Goal: Information Seeking & Learning: Learn about a topic

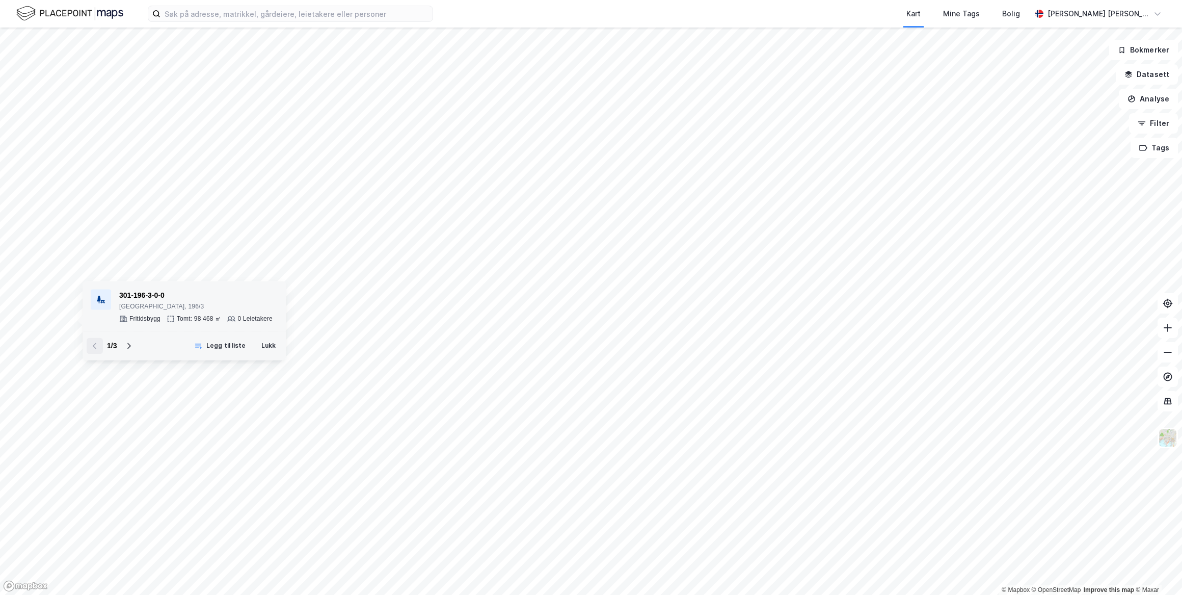
click at [193, 295] on div "301-196-3-0-0" at bounding box center [195, 295] width 153 height 12
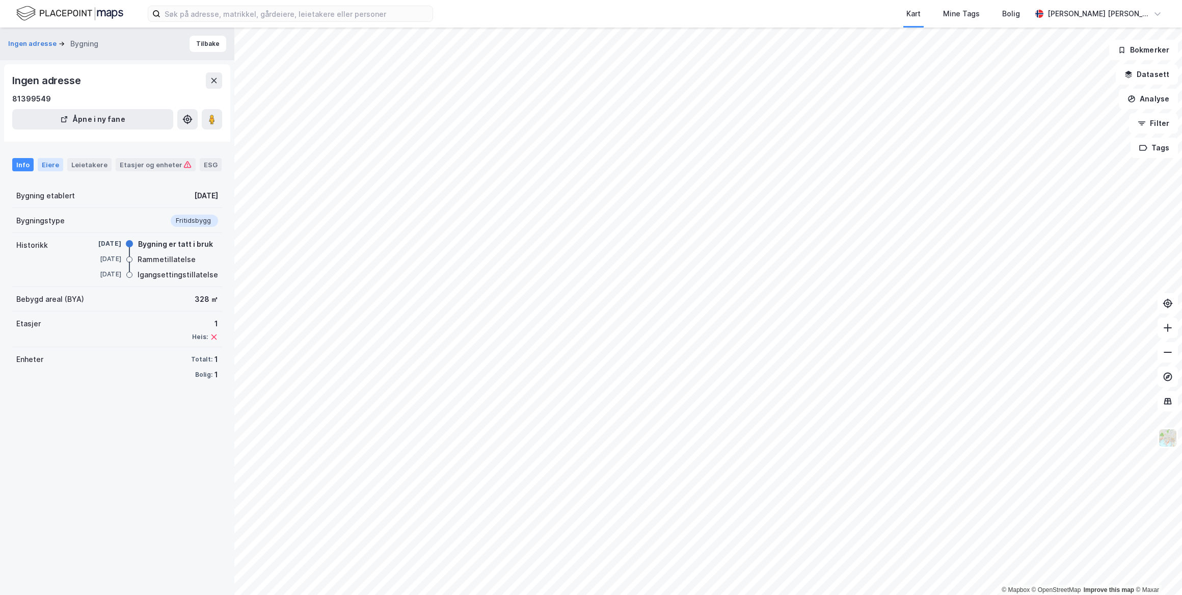
click at [53, 170] on div "Eiere" at bounding box center [50, 164] width 25 height 13
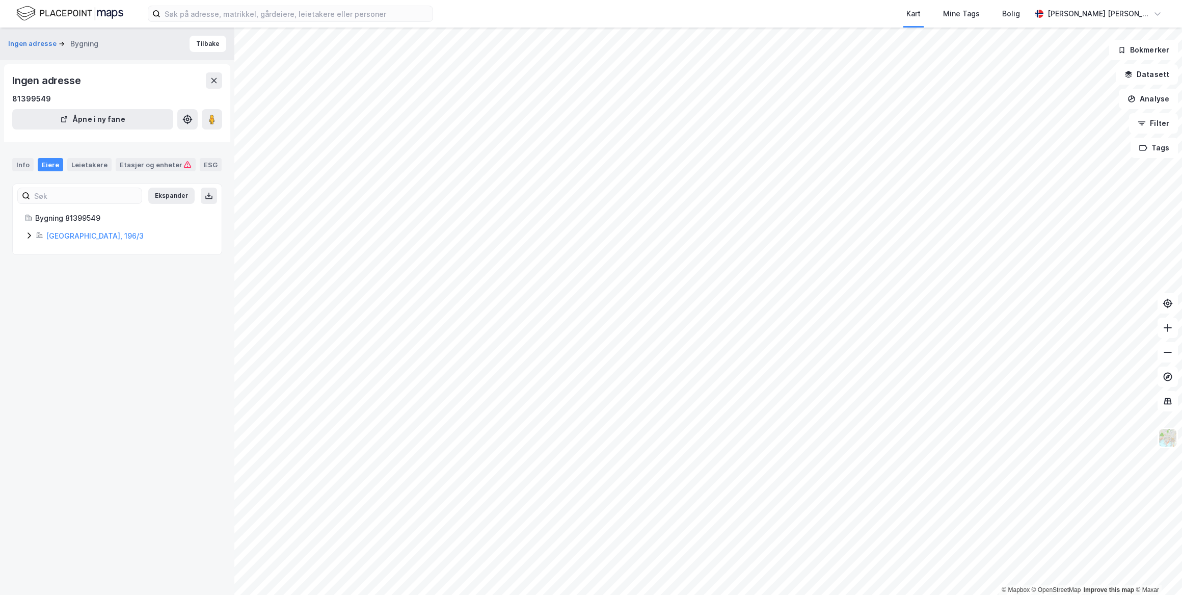
click at [59, 240] on div "Oslo, 196/3" at bounding box center [128, 236] width 164 height 12
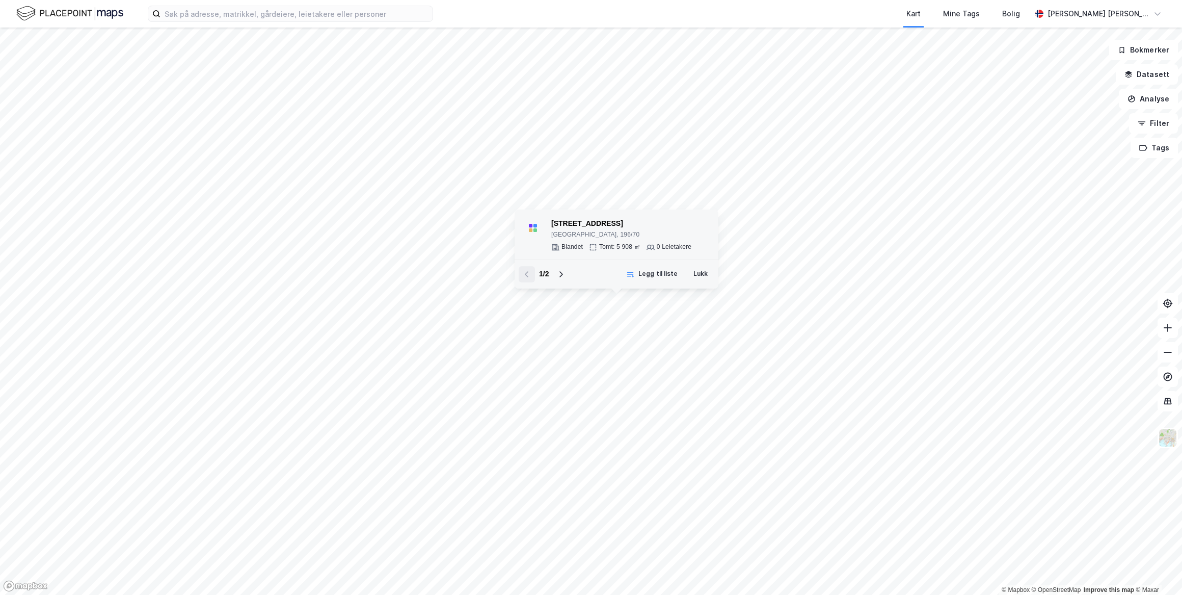
click at [615, 244] on div "Tomt: 5 908 ㎡" at bounding box center [619, 247] width 41 height 8
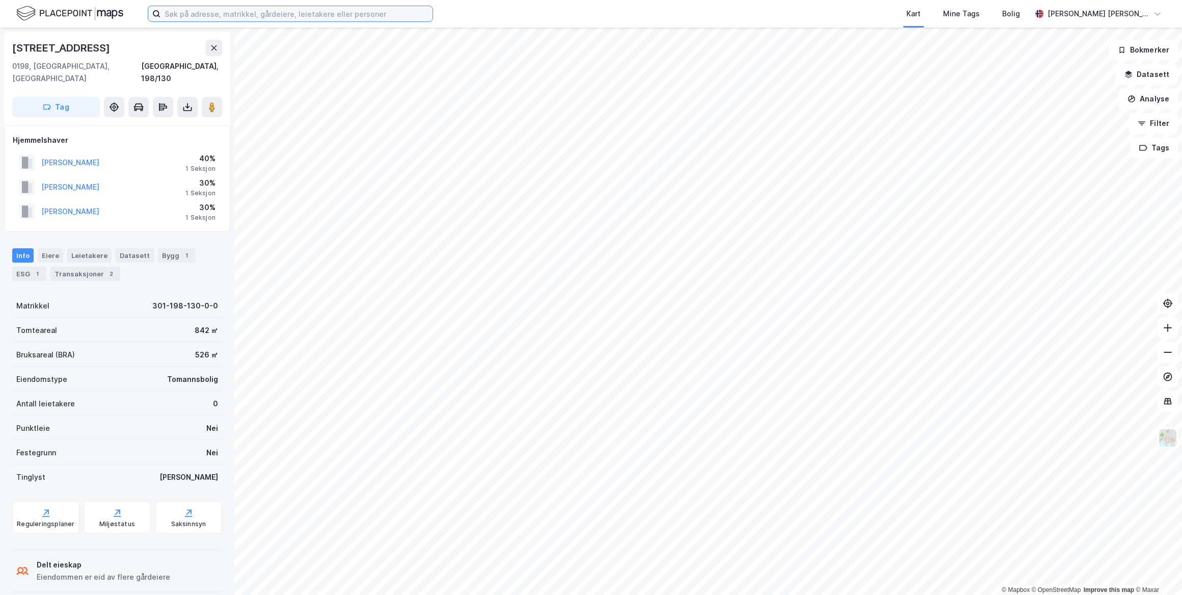
click at [175, 15] on input at bounding box center [297, 13] width 272 height 15
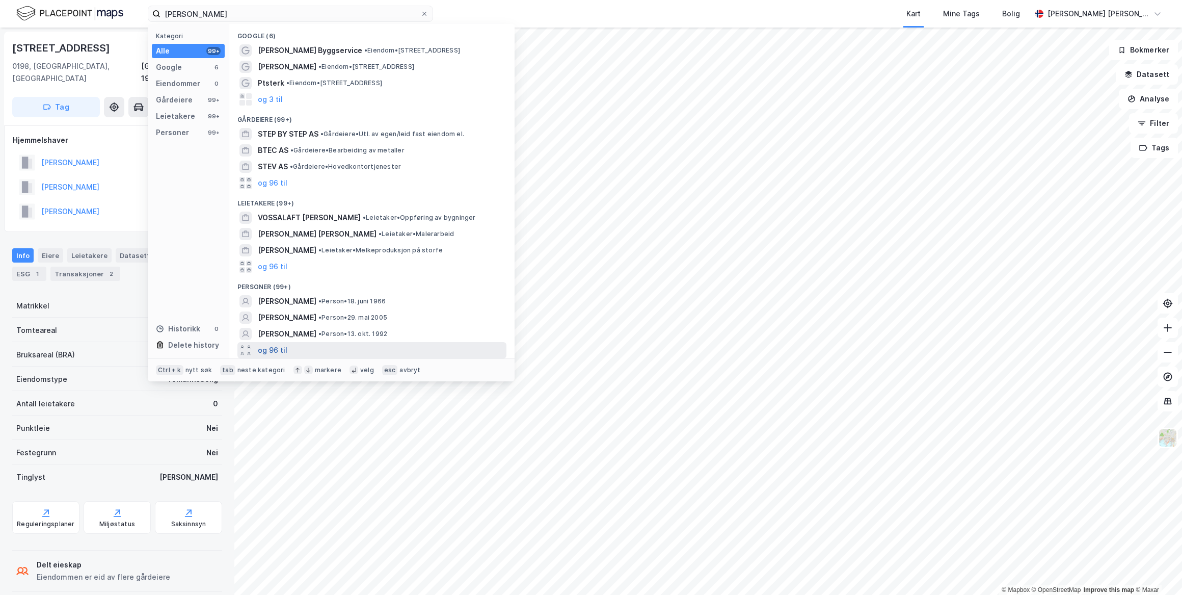
click at [275, 352] on button "og 96 til" at bounding box center [273, 350] width 30 height 12
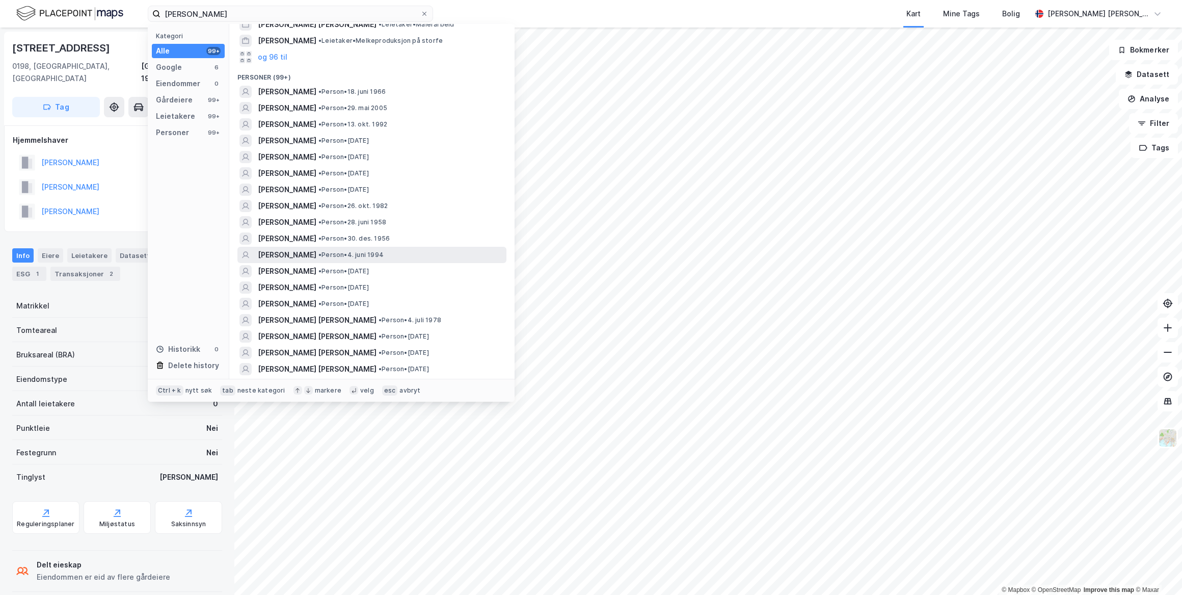
scroll to position [231, 0]
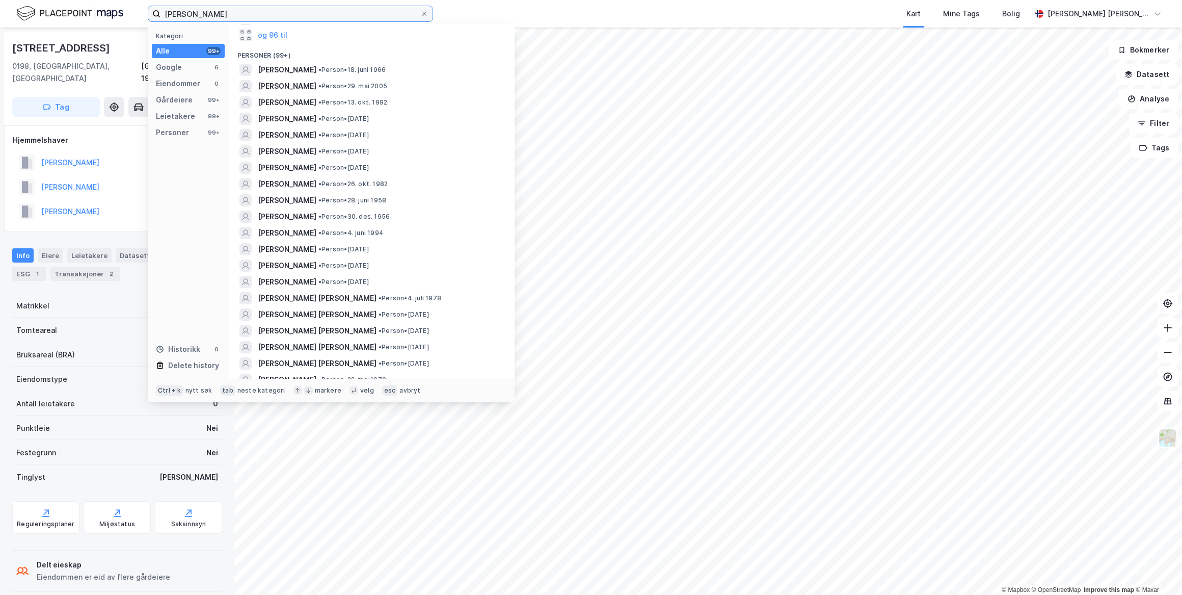
click at [243, 13] on input "peter michael stec" at bounding box center [291, 13] width 260 height 15
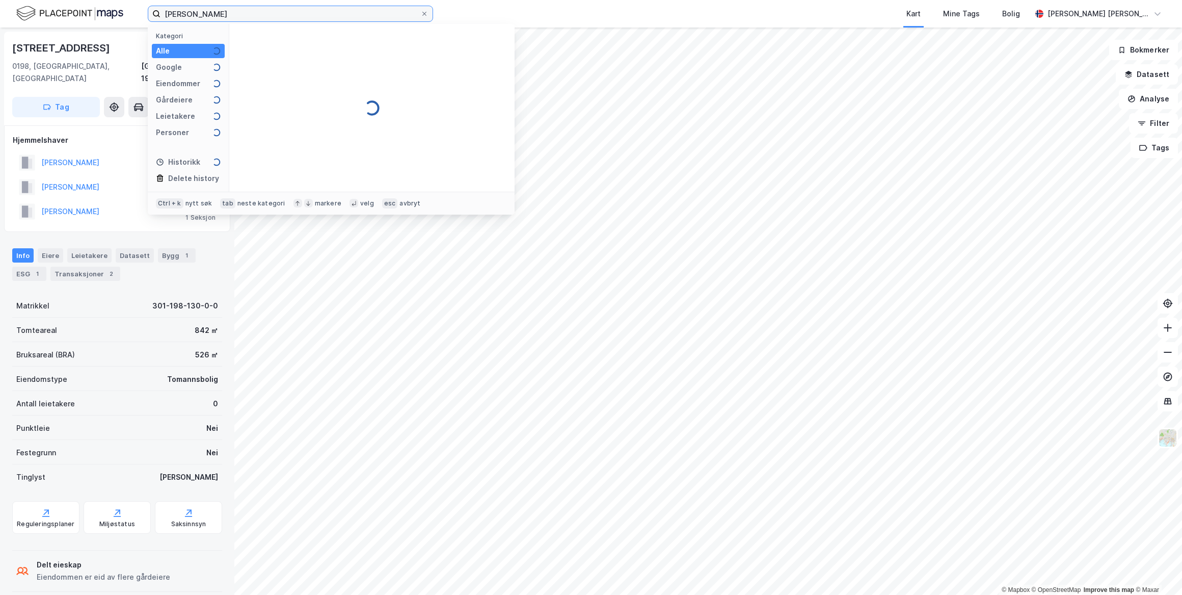
scroll to position [0, 0]
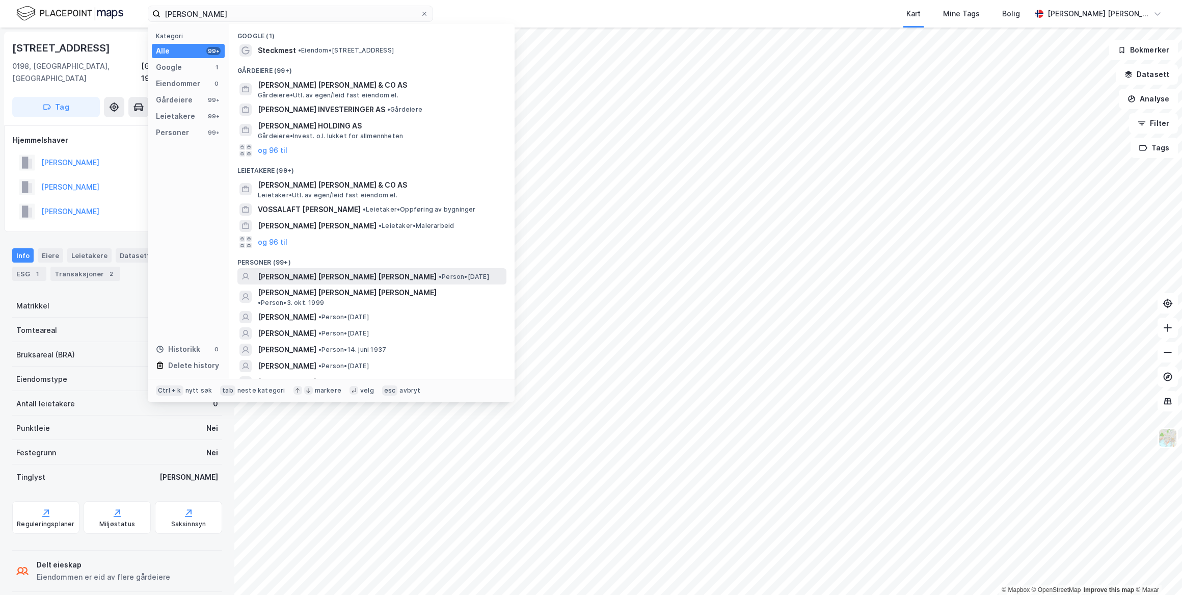
click at [324, 275] on span "PETER-MICHAEL ARNE SJUR STECKMEST" at bounding box center [347, 277] width 179 height 12
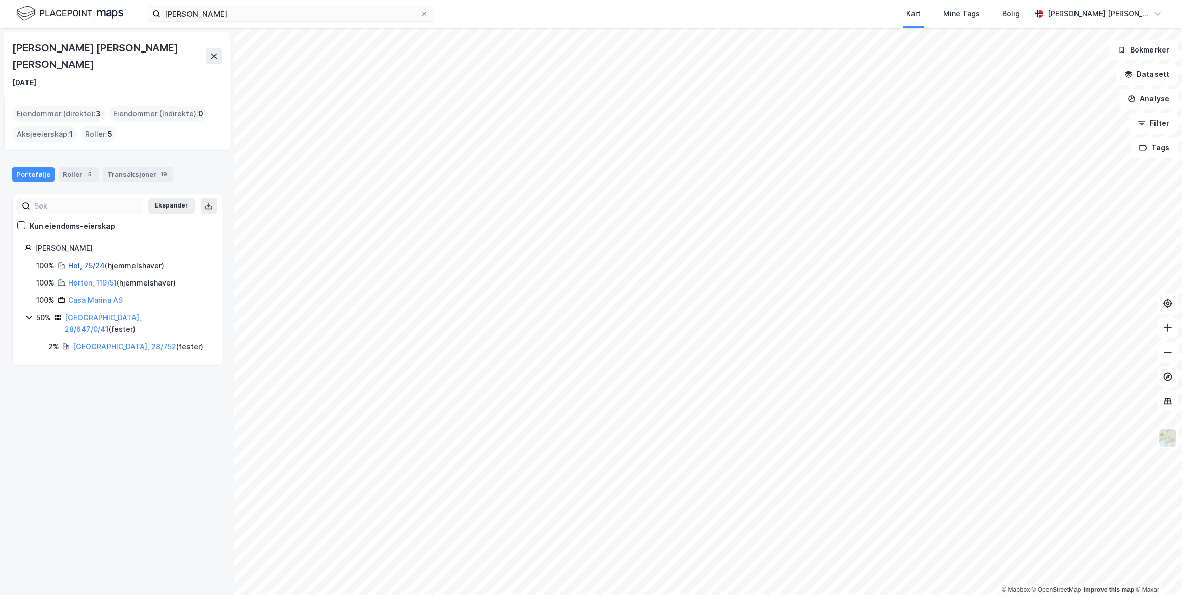
click at [82, 261] on link "Hol, 75/24" at bounding box center [86, 265] width 37 height 9
click at [89, 278] on link "Horten, 119/51" at bounding box center [92, 282] width 48 height 9
click at [91, 313] on link "Oslo, 28/647/0/41" at bounding box center [103, 323] width 76 height 21
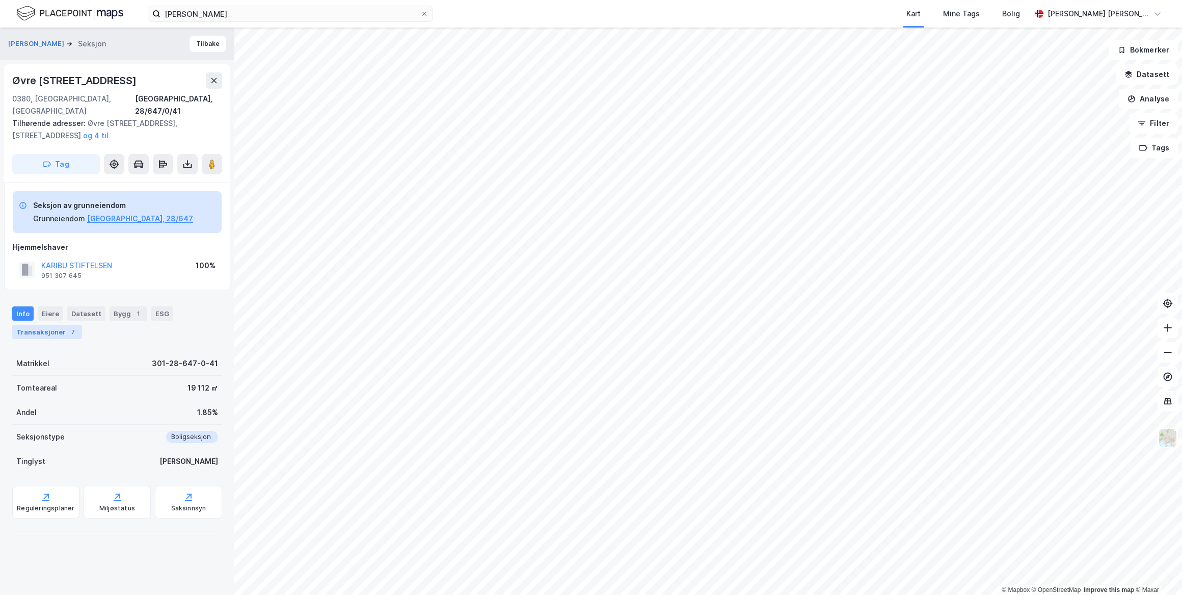
click at [39, 325] on div "Transaksjoner 7" at bounding box center [47, 332] width 70 height 14
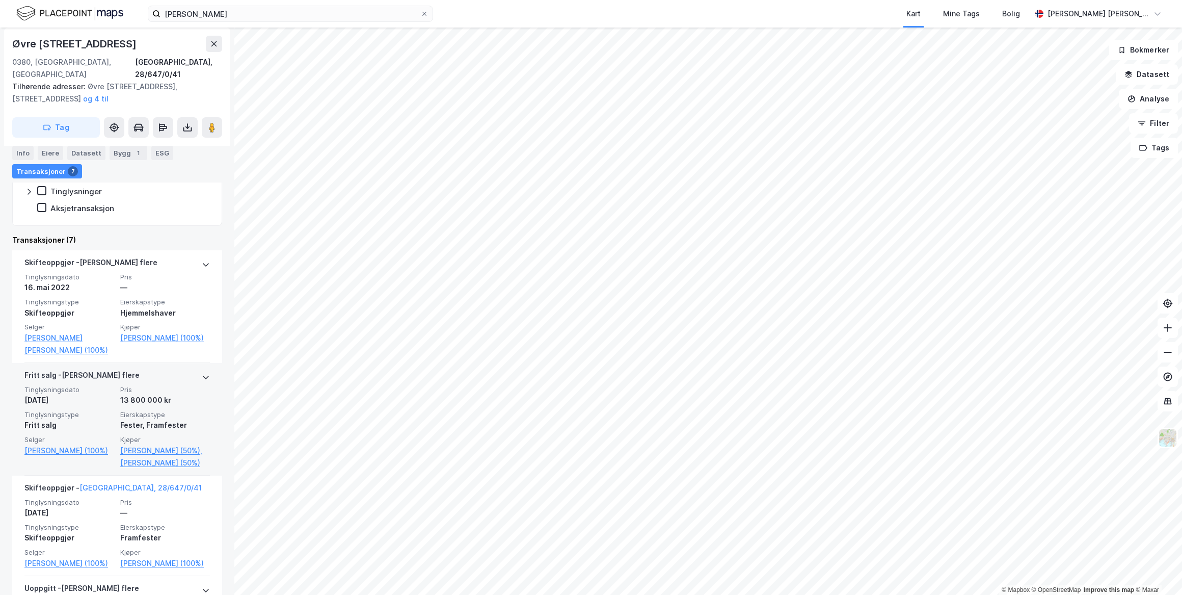
scroll to position [278, 0]
click at [203, 378] on icon at bounding box center [206, 380] width 6 height 4
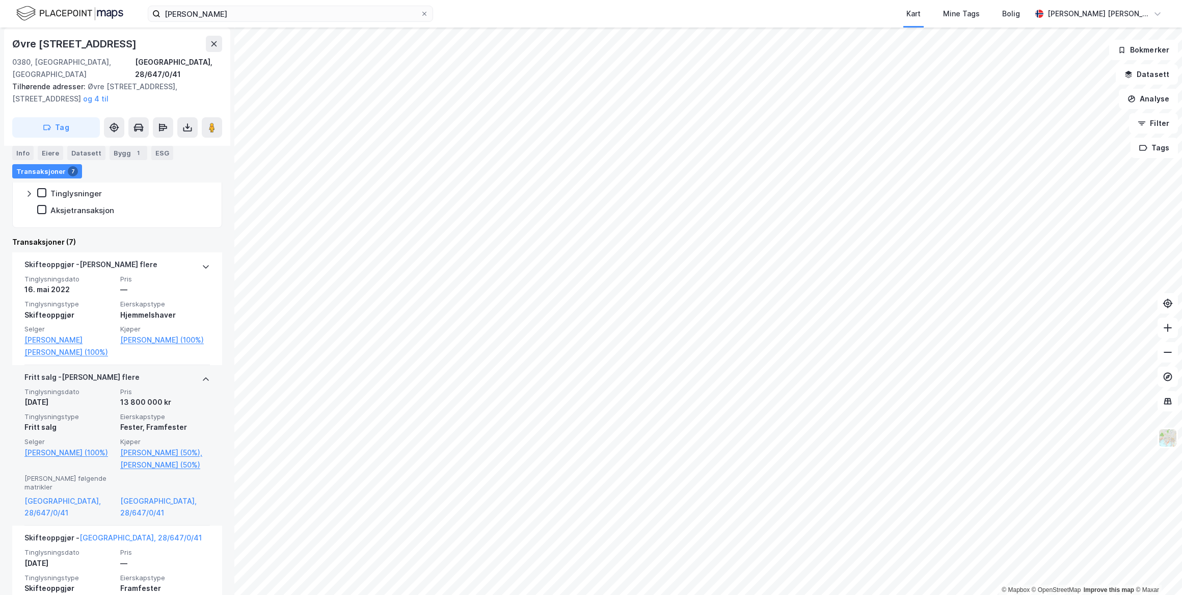
click at [203, 377] on icon at bounding box center [206, 379] width 6 height 4
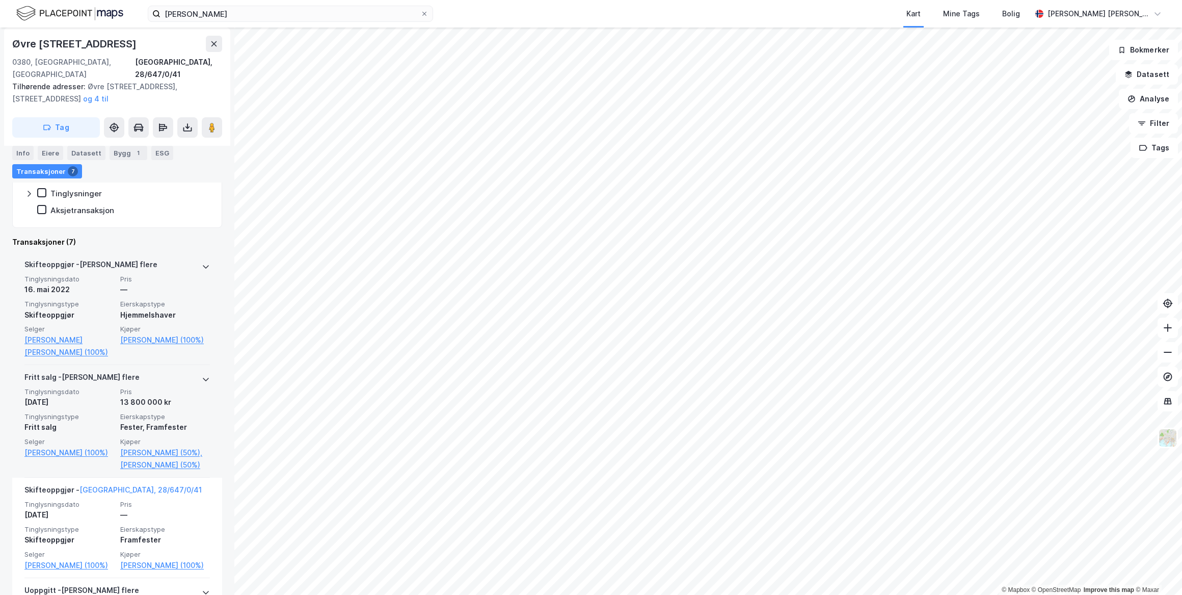
click at [202, 262] on icon at bounding box center [206, 266] width 8 height 8
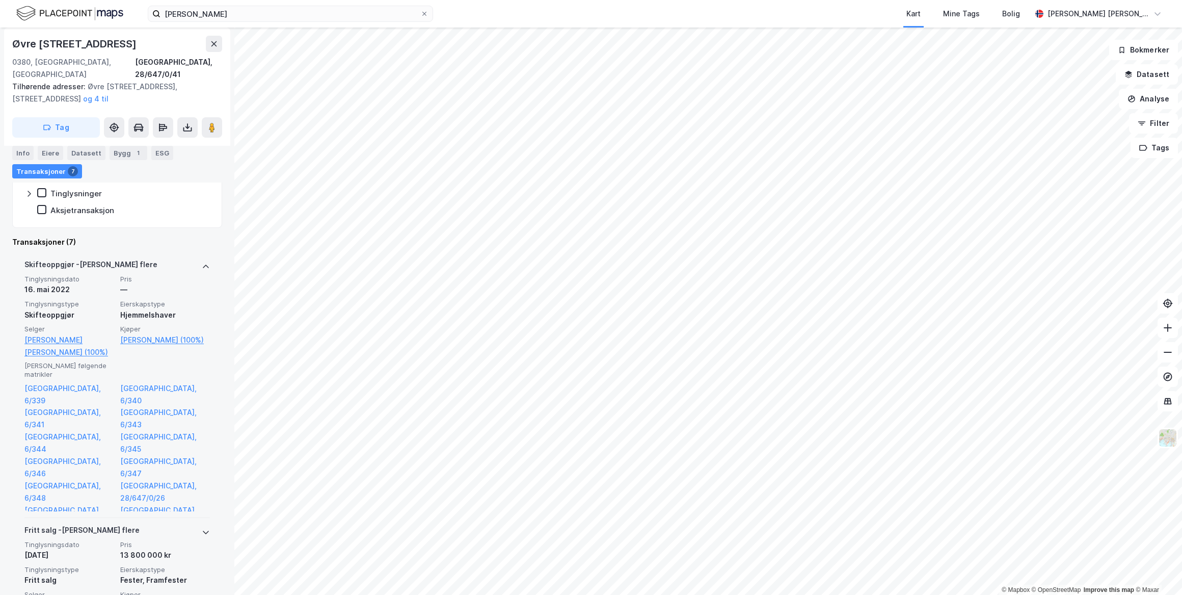
click at [202, 262] on icon at bounding box center [206, 266] width 8 height 8
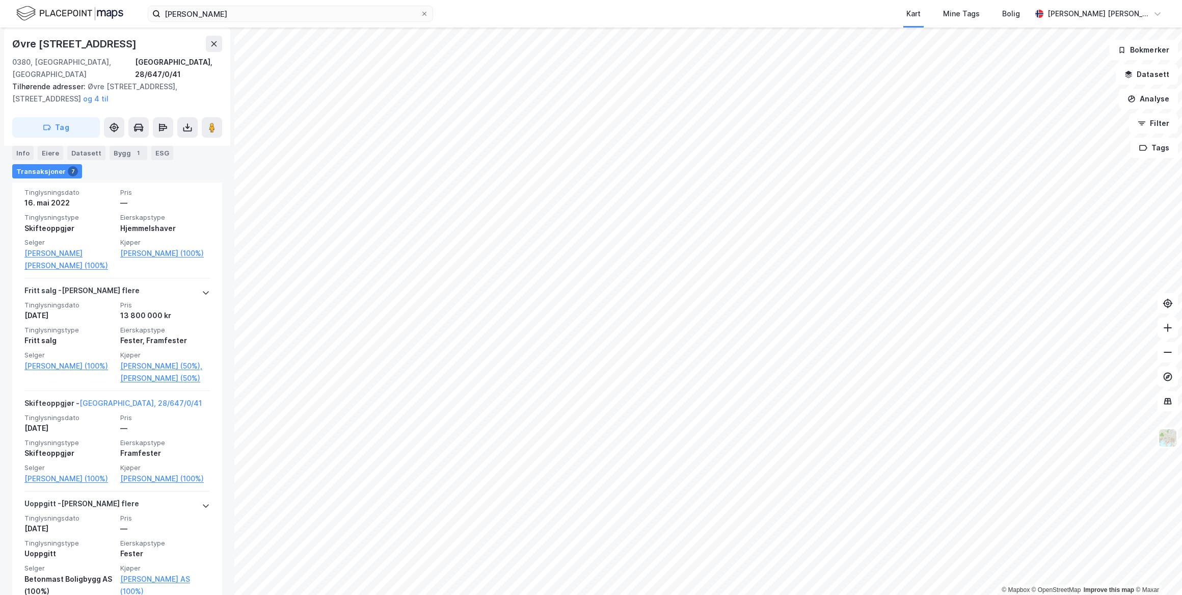
scroll to position [0, 0]
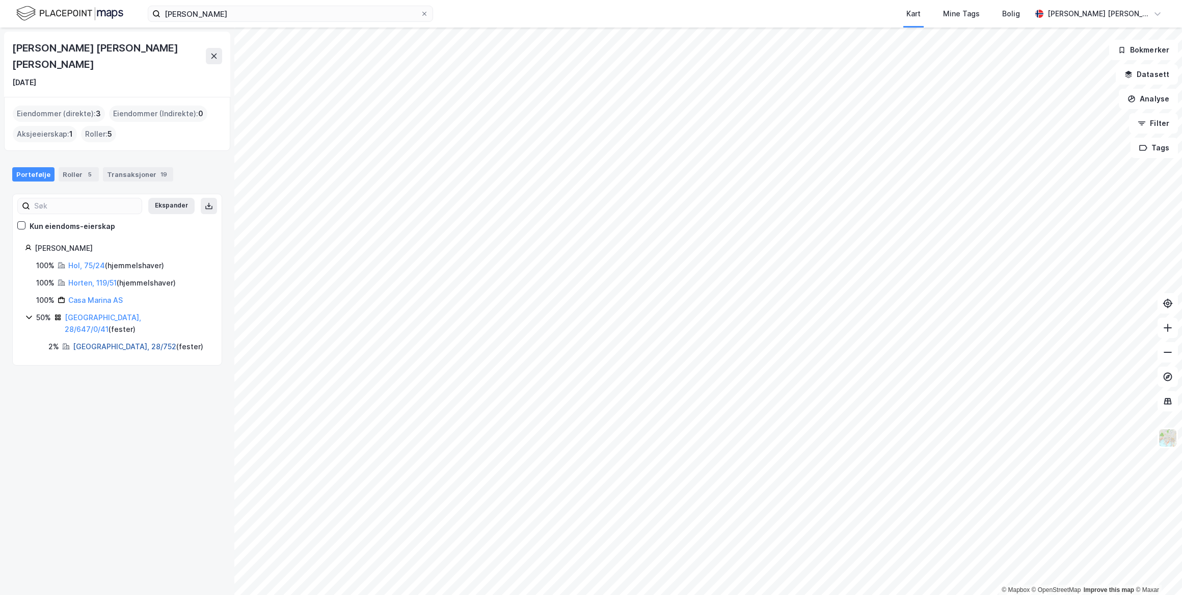
click at [89, 342] on link "Oslo, 28/752" at bounding box center [124, 346] width 103 height 9
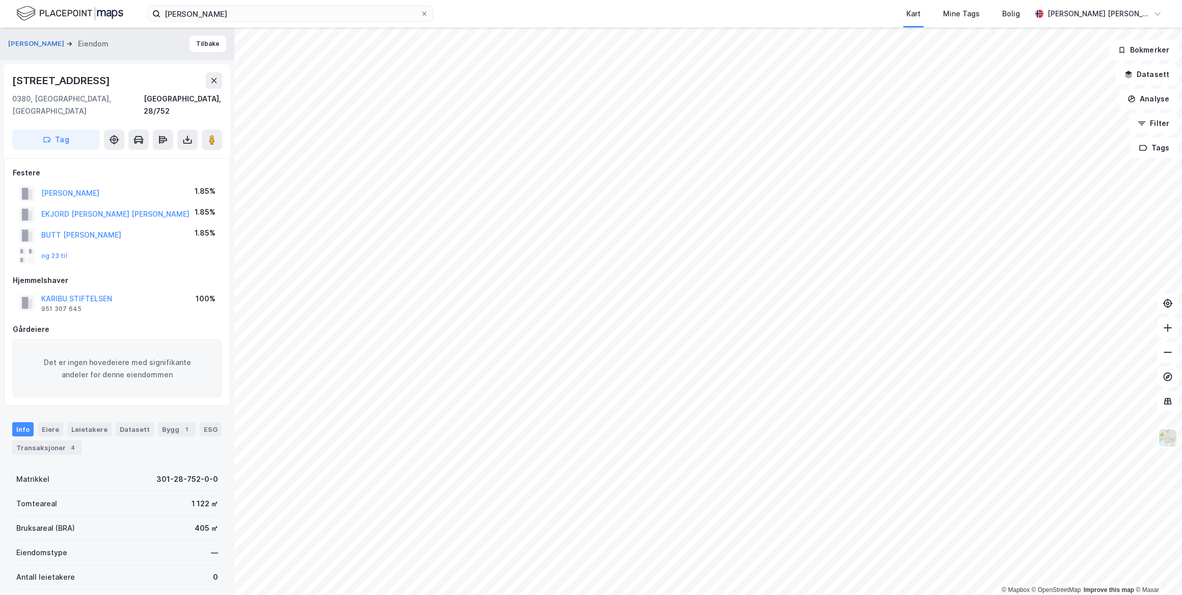
scroll to position [12, 0]
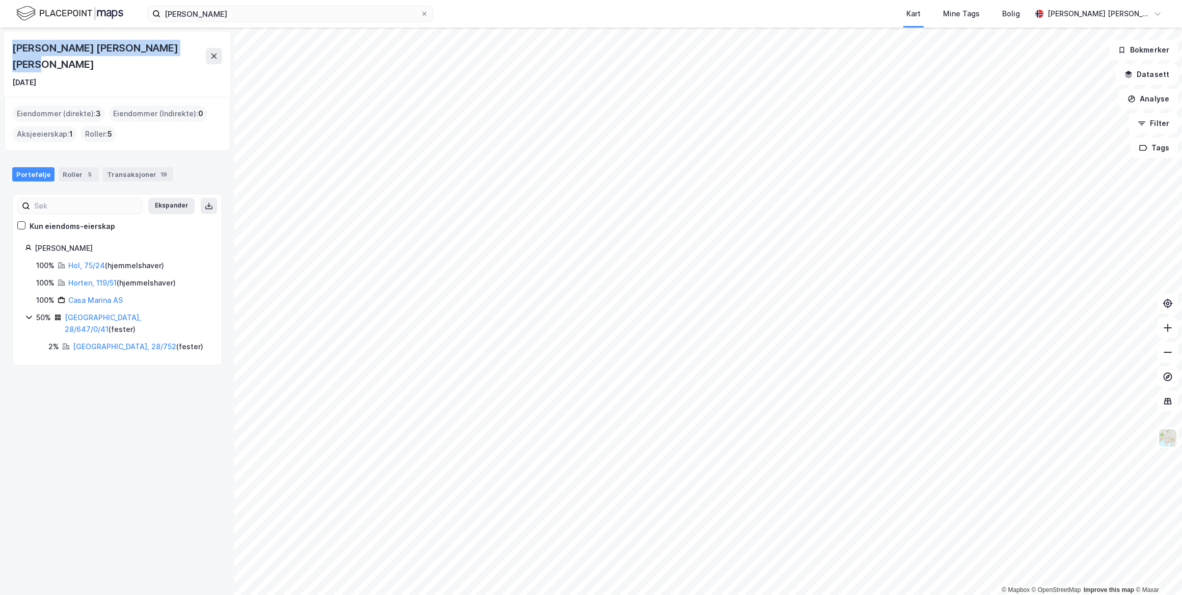
drag, startPoint x: 180, startPoint y: 46, endPoint x: 19, endPoint y: 41, distance: 161.1
click at [19, 41] on div "Peter-Michael Arne Sjur Steckmest" at bounding box center [109, 56] width 194 height 33
drag, startPoint x: 19, startPoint y: 41, endPoint x: 88, endPoint y: 45, distance: 69.0
drag, startPoint x: 88, startPoint y: 45, endPoint x: 49, endPoint y: 59, distance: 40.9
click at [59, 76] on div "2. apr. 1962" at bounding box center [117, 82] width 210 height 12
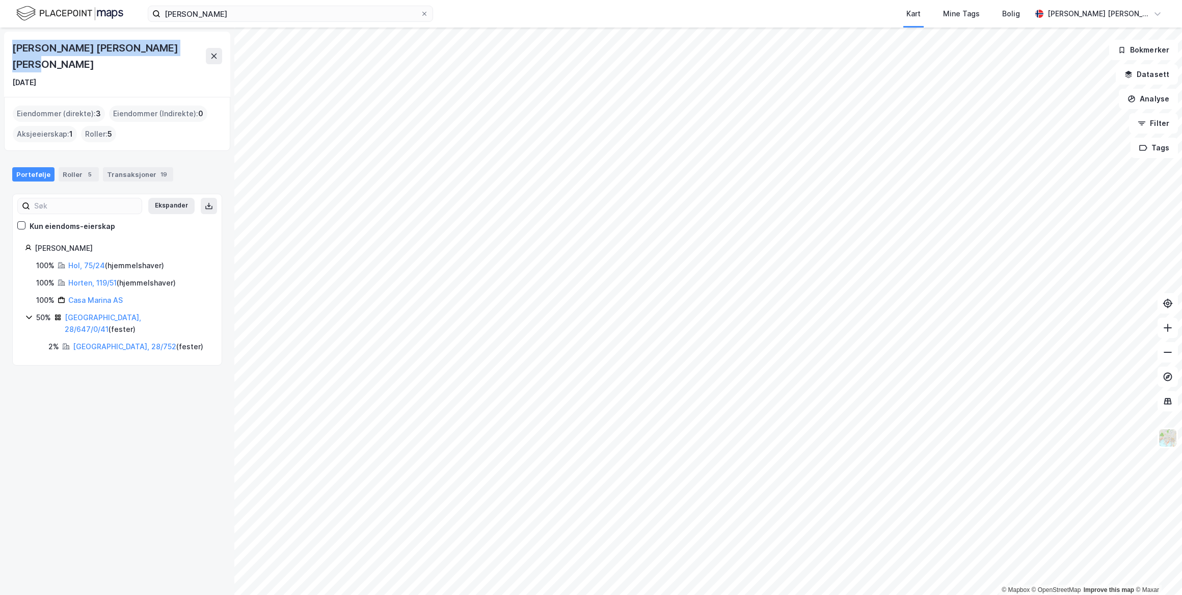
drag, startPoint x: 13, startPoint y: 45, endPoint x: 188, endPoint y: 46, distance: 174.3
click at [188, 46] on div "Peter-Michael Arne Sjur Steckmest" at bounding box center [117, 56] width 210 height 33
drag, startPoint x: 188, startPoint y: 46, endPoint x: 143, endPoint y: 48, distance: 44.9
copy div "Peter-Michael Arne Sjur Steckmest"
click at [128, 167] on div "Transaksjoner 19" at bounding box center [138, 174] width 70 height 14
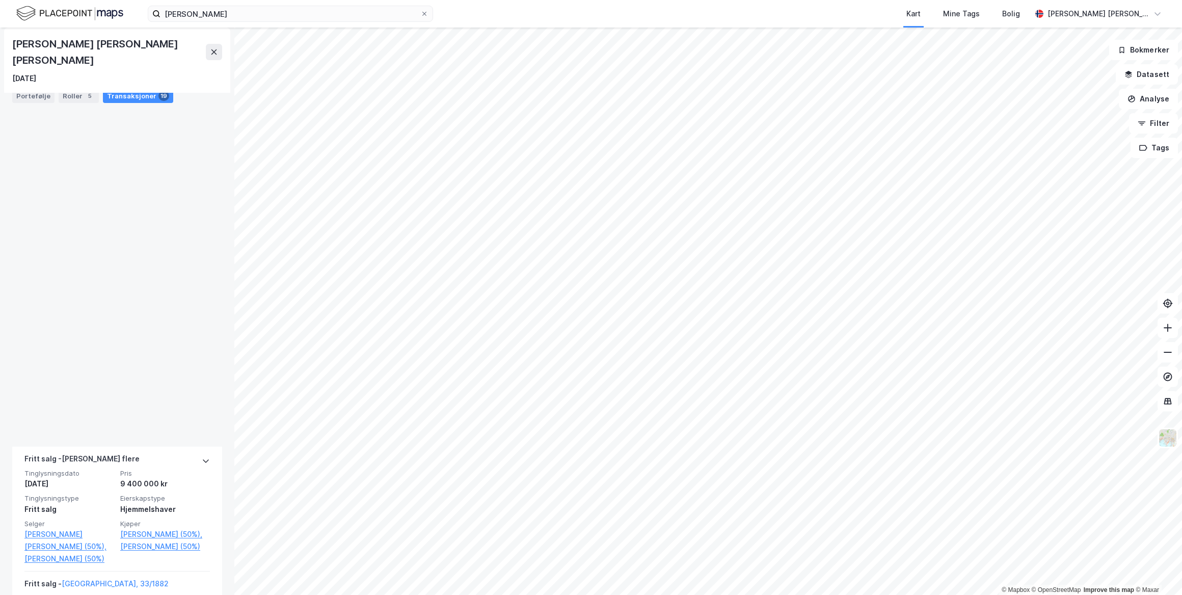
scroll to position [2115, 0]
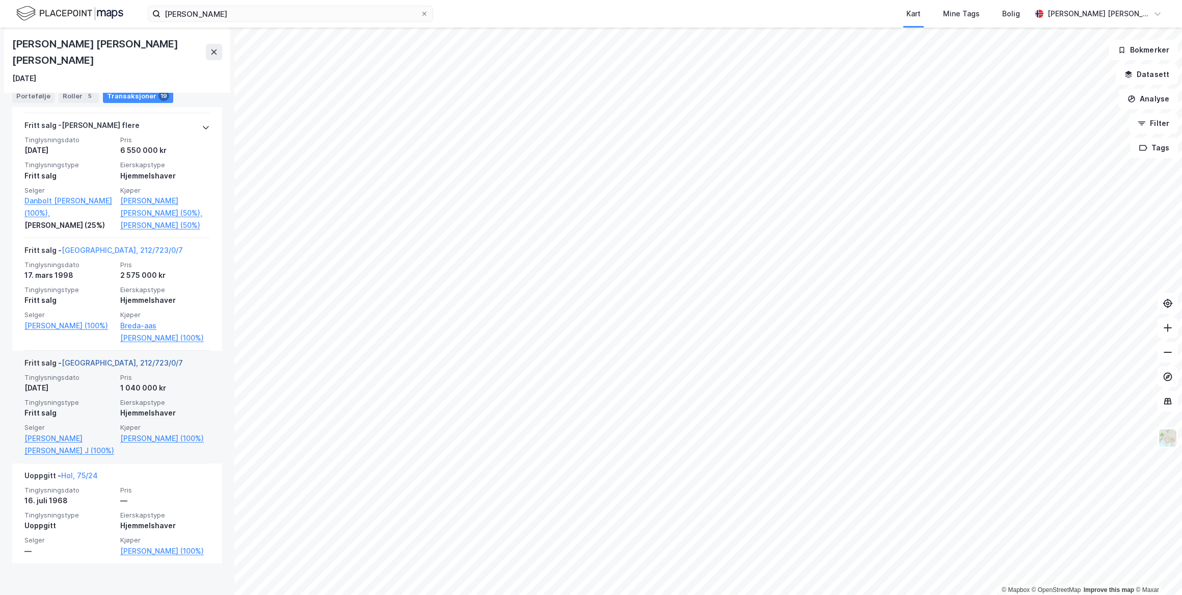
click at [99, 367] on link "Oslo, 212/723/0/7" at bounding box center [122, 362] width 121 height 9
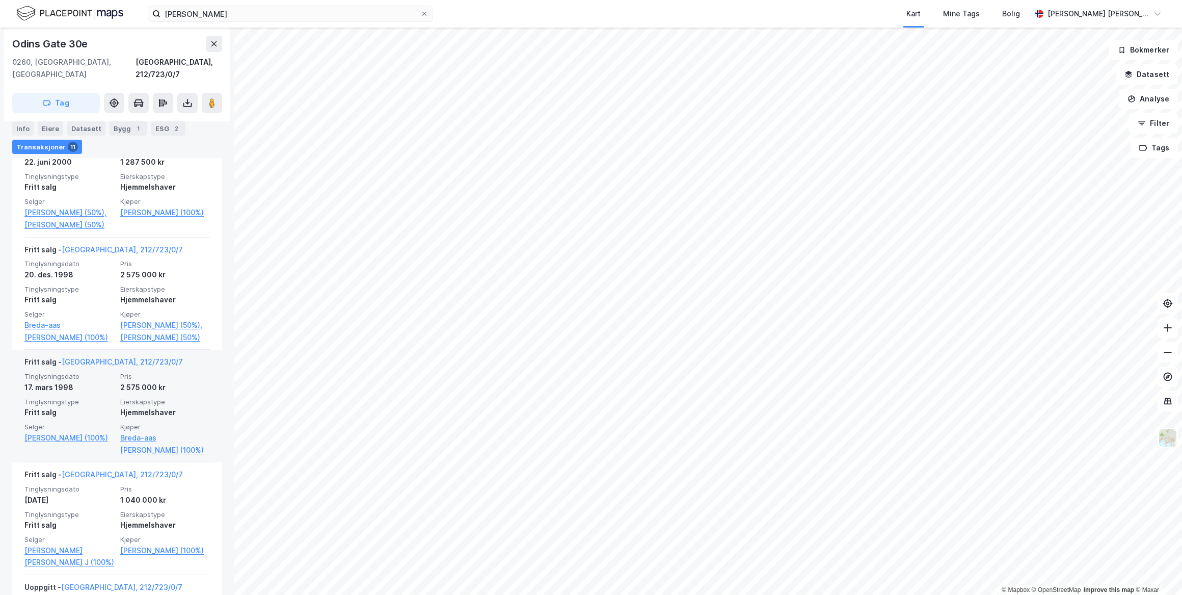
scroll to position [1208, 0]
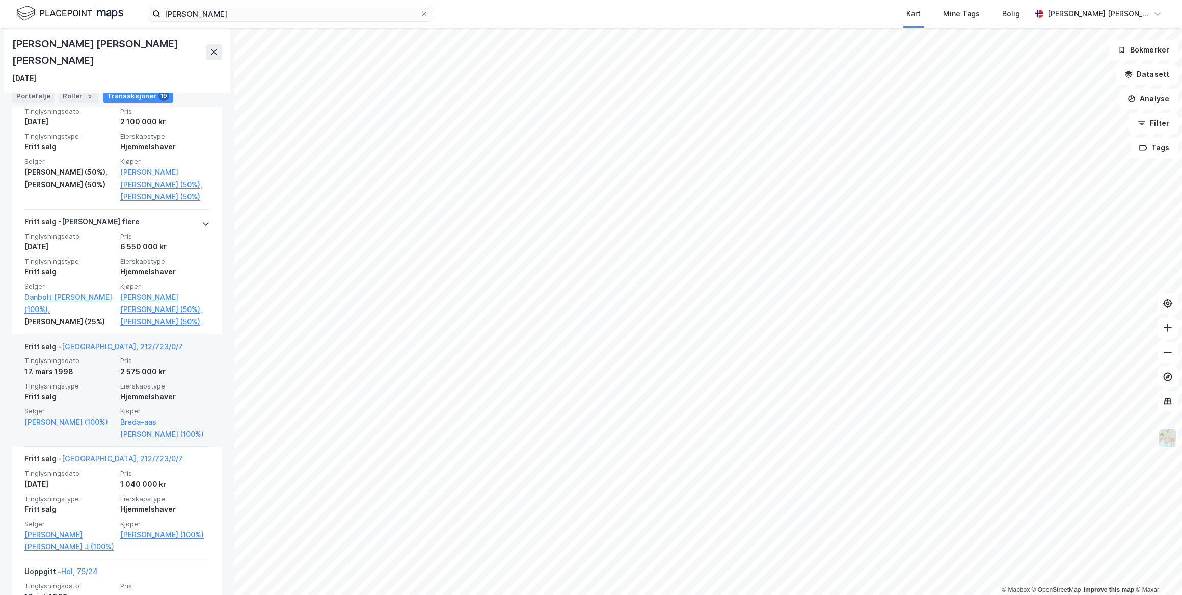
scroll to position [1965, 0]
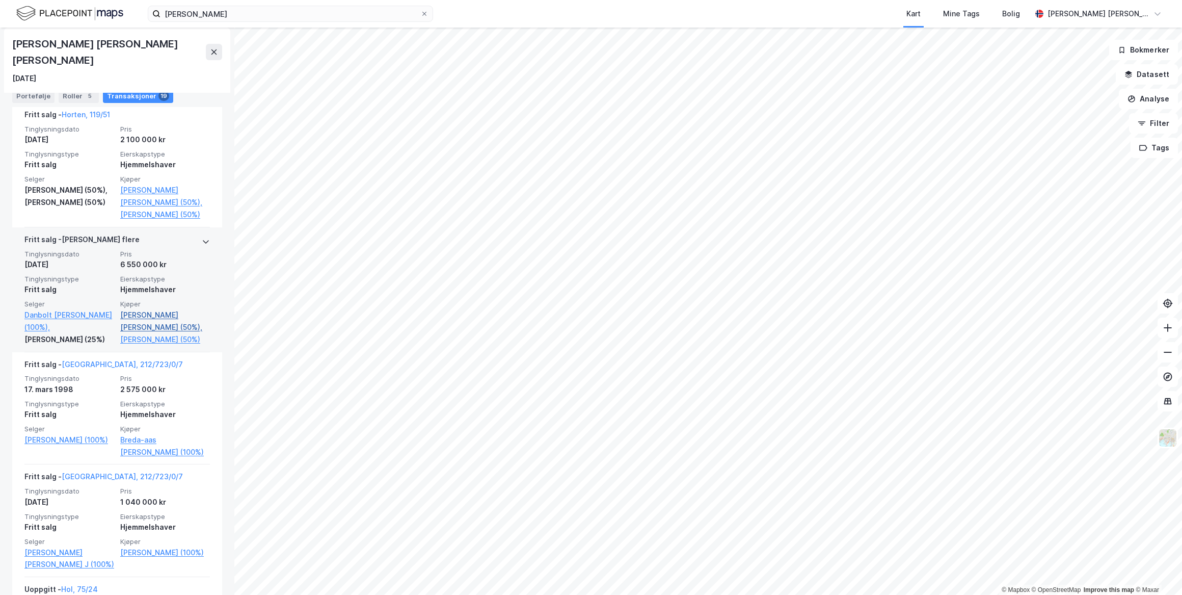
click at [128, 333] on link "Bergem Astrid Liv Mina (50%)," at bounding box center [165, 321] width 90 height 24
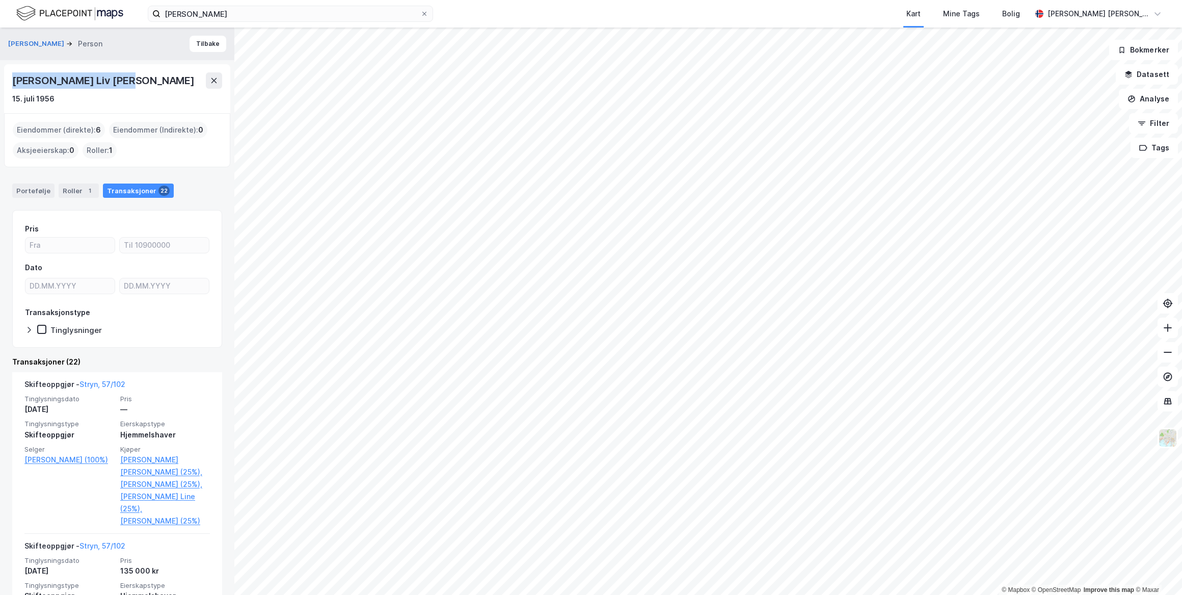
drag, startPoint x: 122, startPoint y: 82, endPoint x: 12, endPoint y: 80, distance: 110.1
click at [12, 80] on div "Astrid Liv Mina Bergem" at bounding box center [104, 80] width 184 height 16
drag, startPoint x: 12, startPoint y: 80, endPoint x: 80, endPoint y: 80, distance: 67.8
copy div "Astrid Liv Mina Bergem"
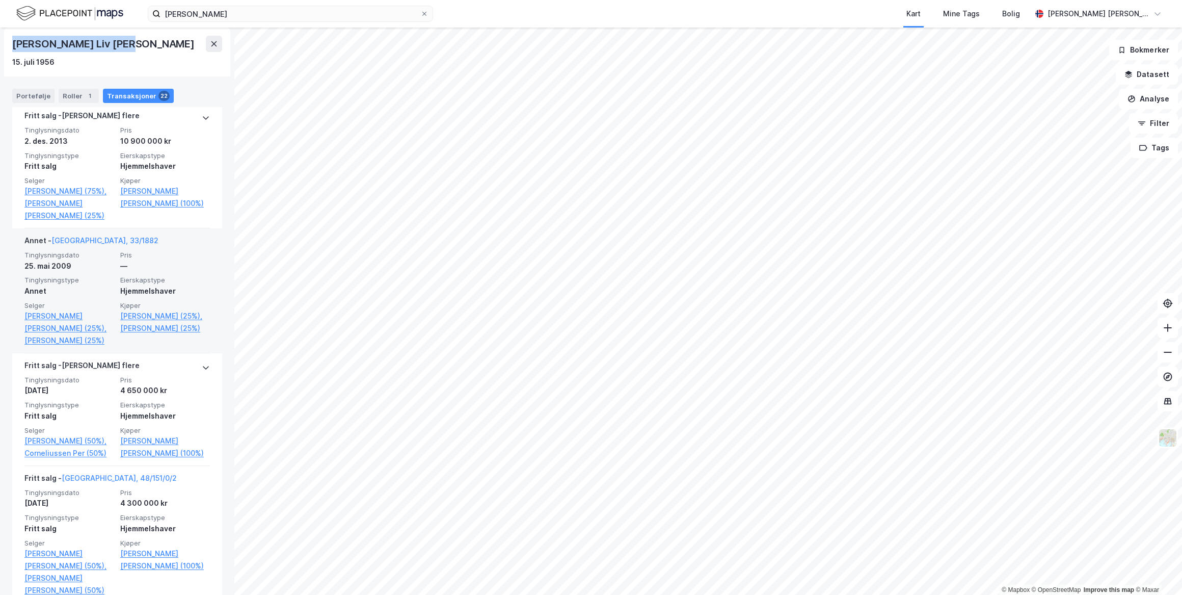
scroll to position [787, 0]
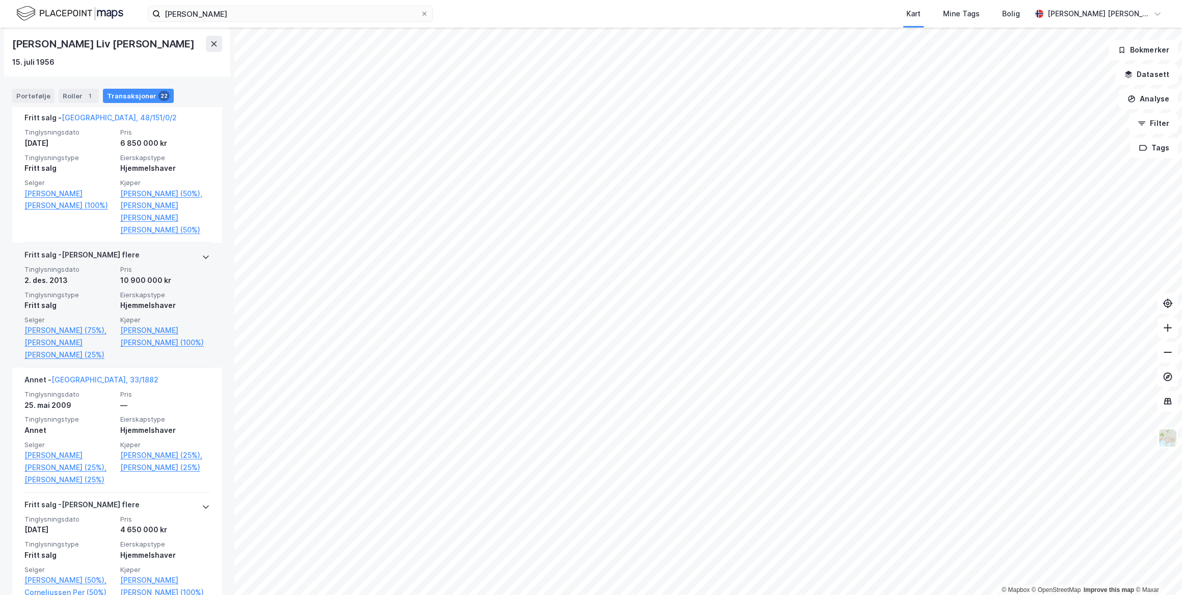
click at [202, 253] on icon at bounding box center [206, 257] width 8 height 8
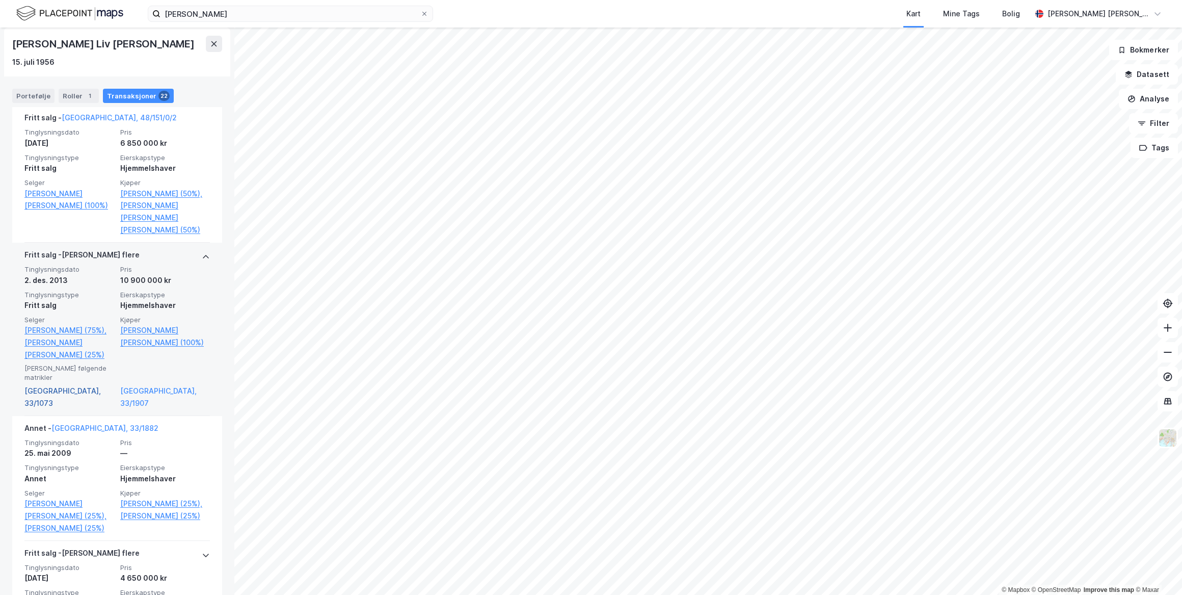
click at [56, 385] on link "Oslo, 33/1073" at bounding box center [69, 397] width 90 height 24
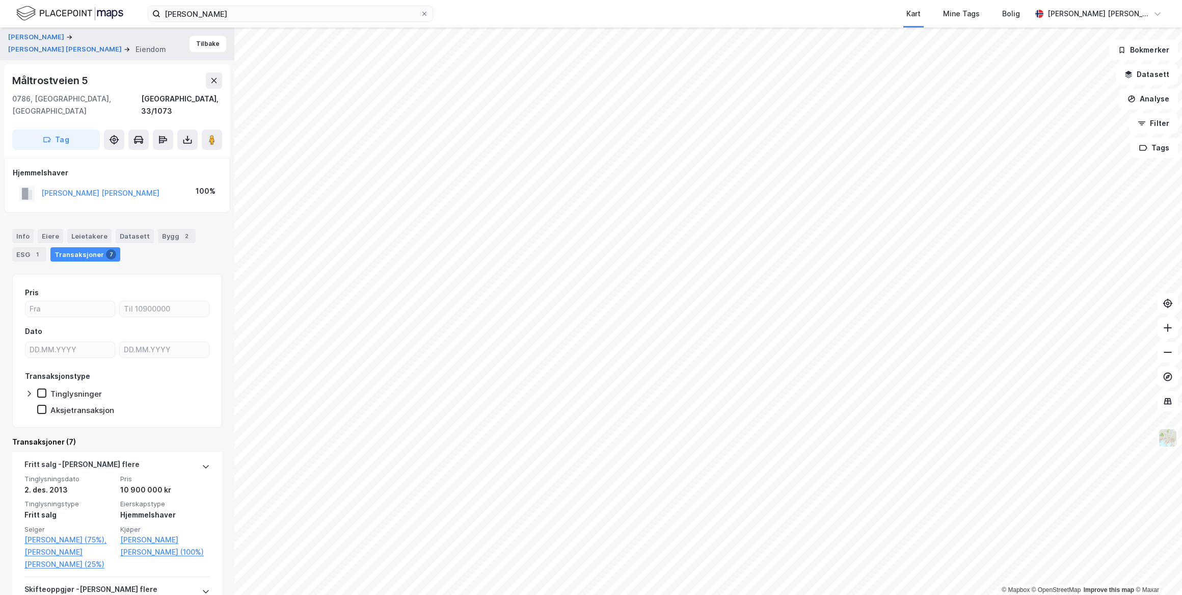
drag, startPoint x: 15, startPoint y: 327, endPoint x: 19, endPoint y: 322, distance: 6.1
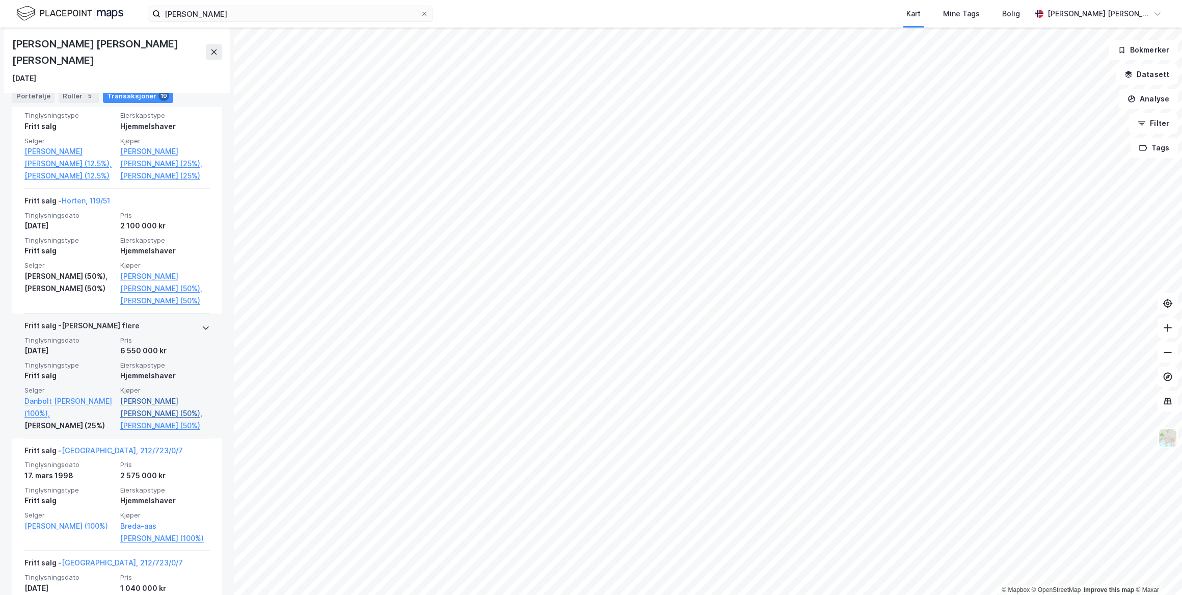
scroll to position [1838, 0]
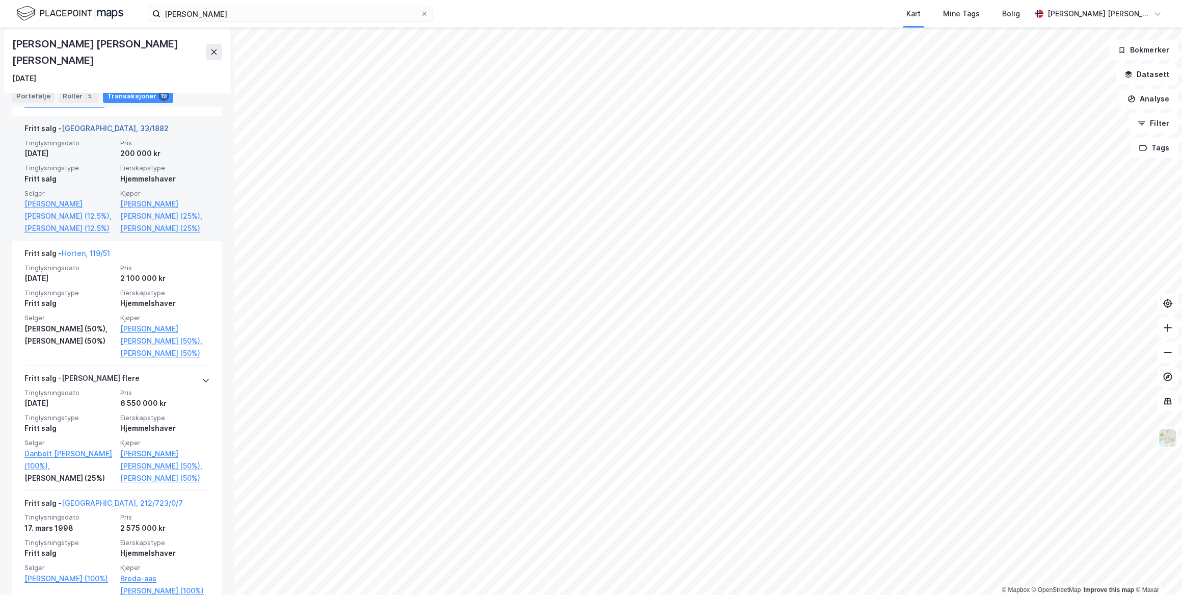
click at [88, 124] on link "Oslo, 33/1882" at bounding box center [115, 128] width 107 height 9
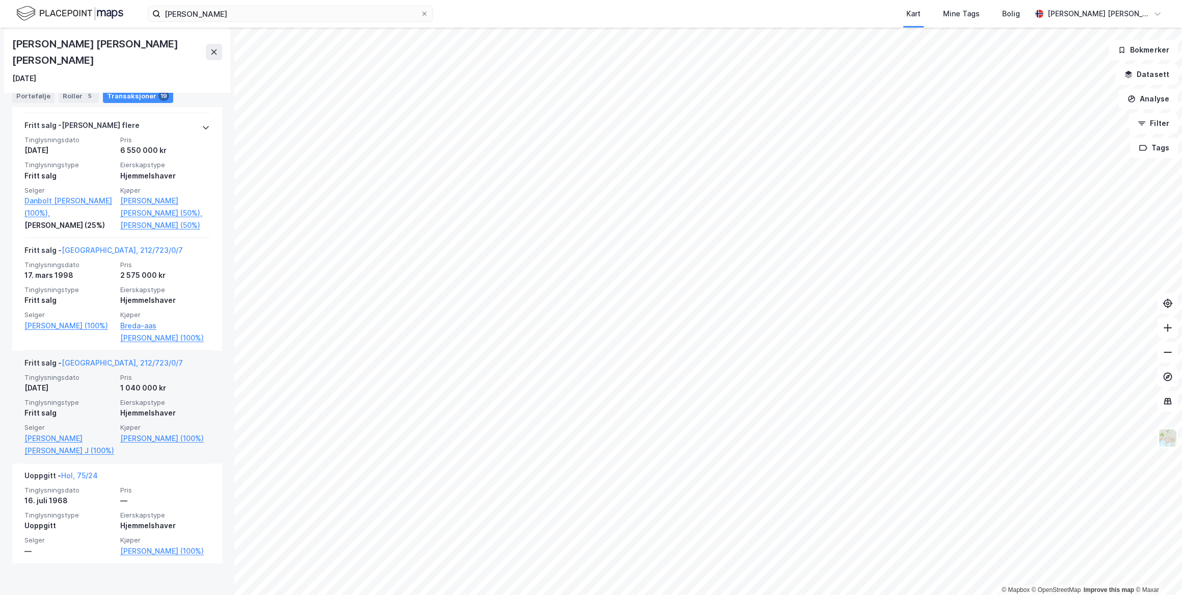
scroll to position [1965, 0]
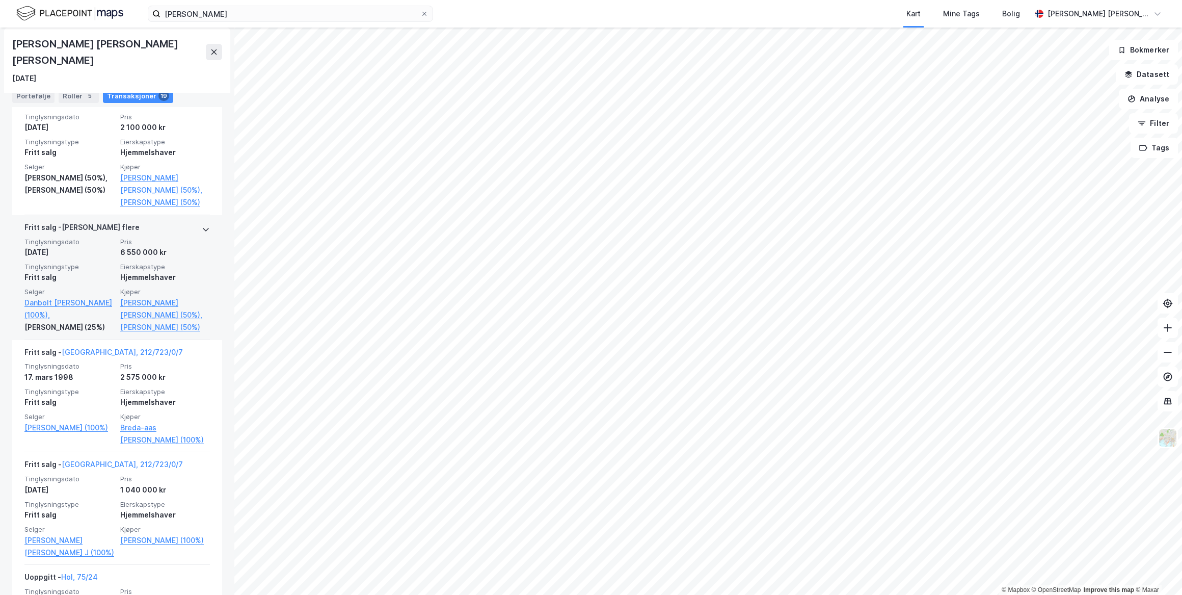
click at [202, 233] on icon at bounding box center [206, 229] width 8 height 8
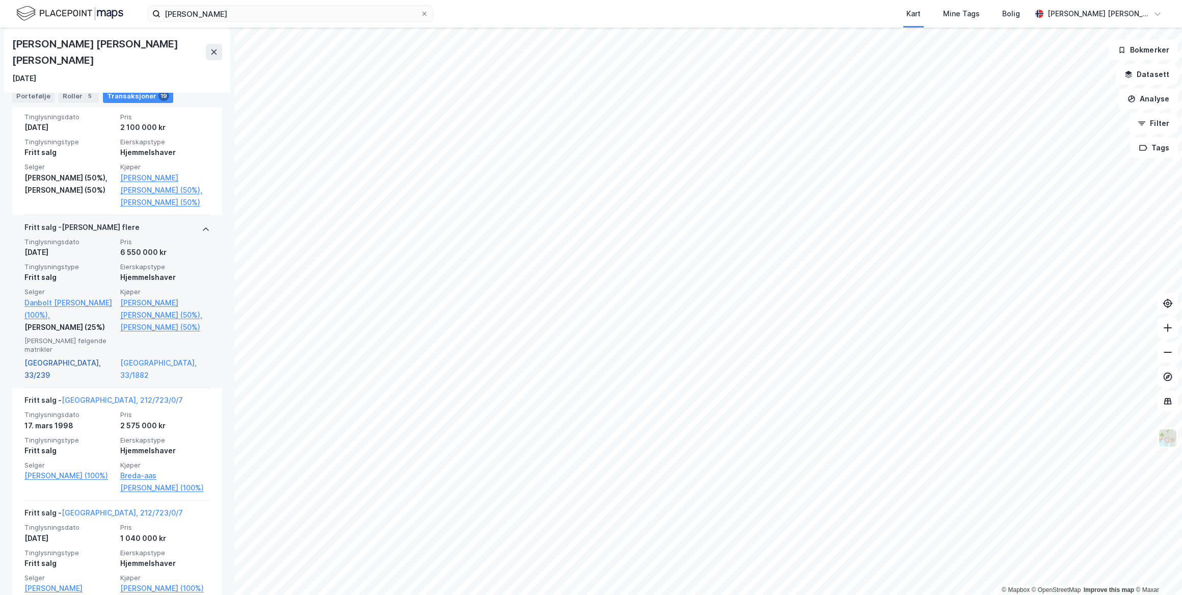
click at [55, 381] on link "Oslo, 33/239" at bounding box center [69, 369] width 90 height 24
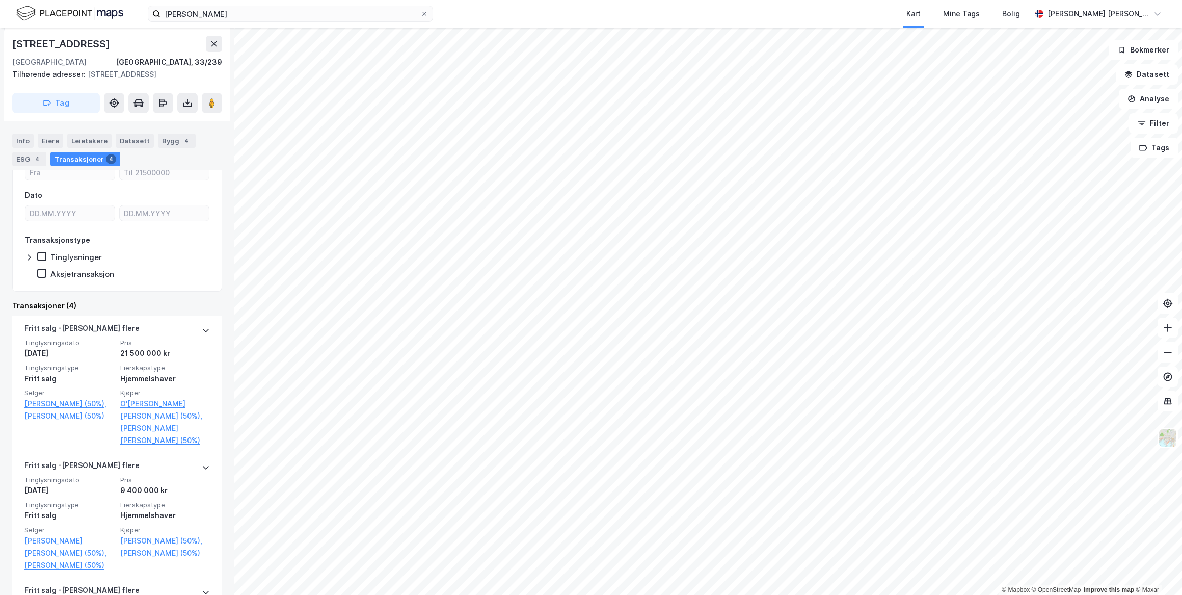
scroll to position [231, 0]
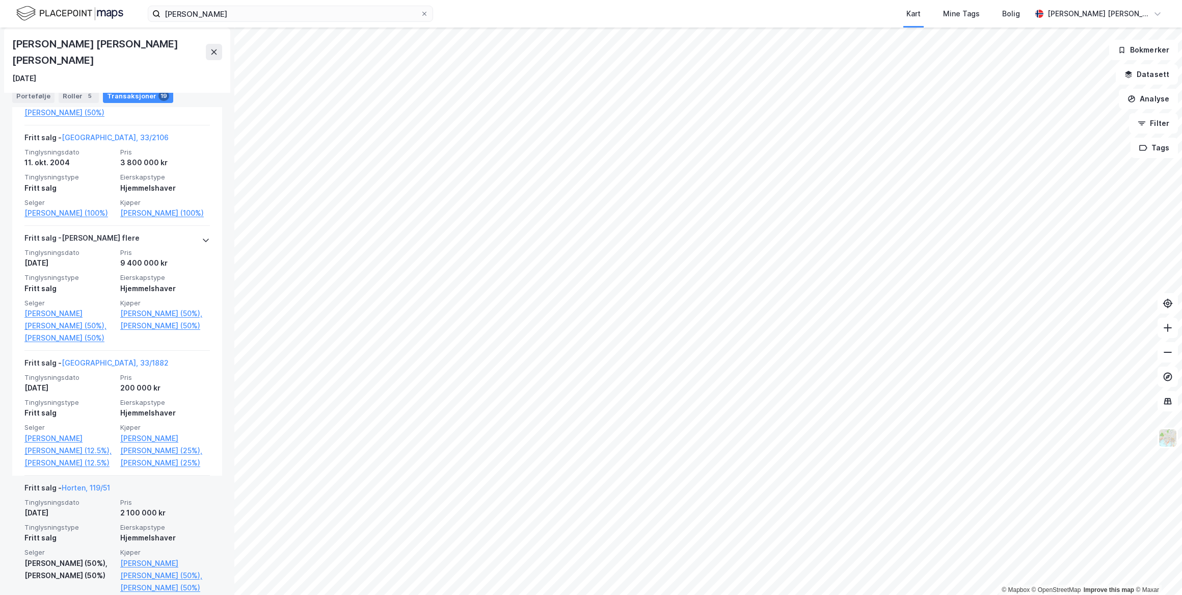
scroll to position [1560, 0]
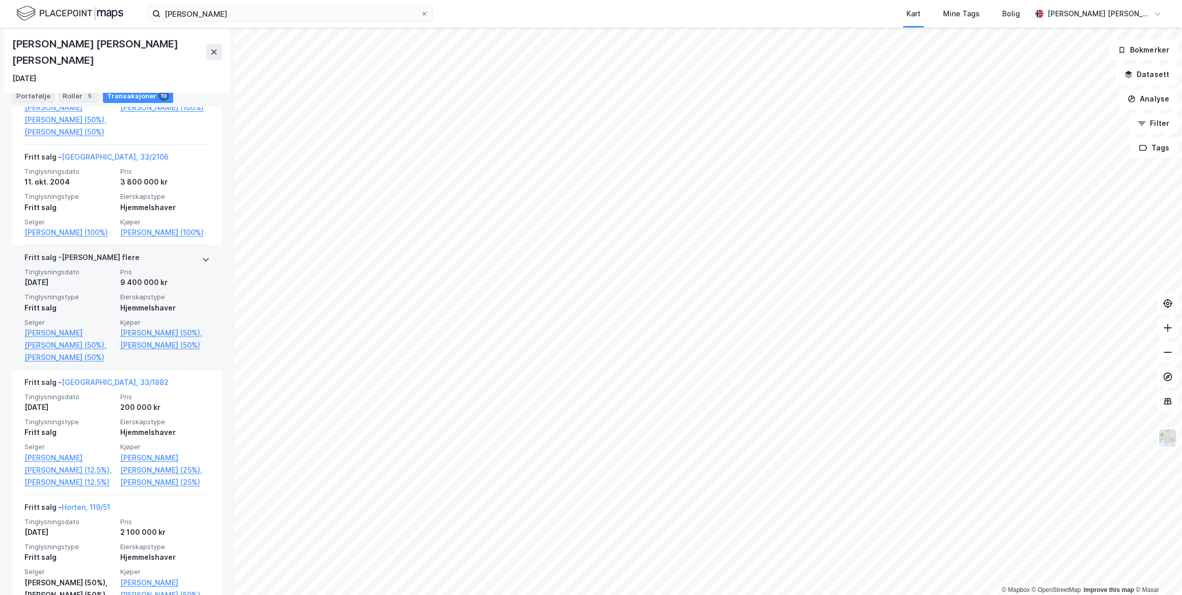
click at [202, 263] on icon at bounding box center [206, 259] width 8 height 8
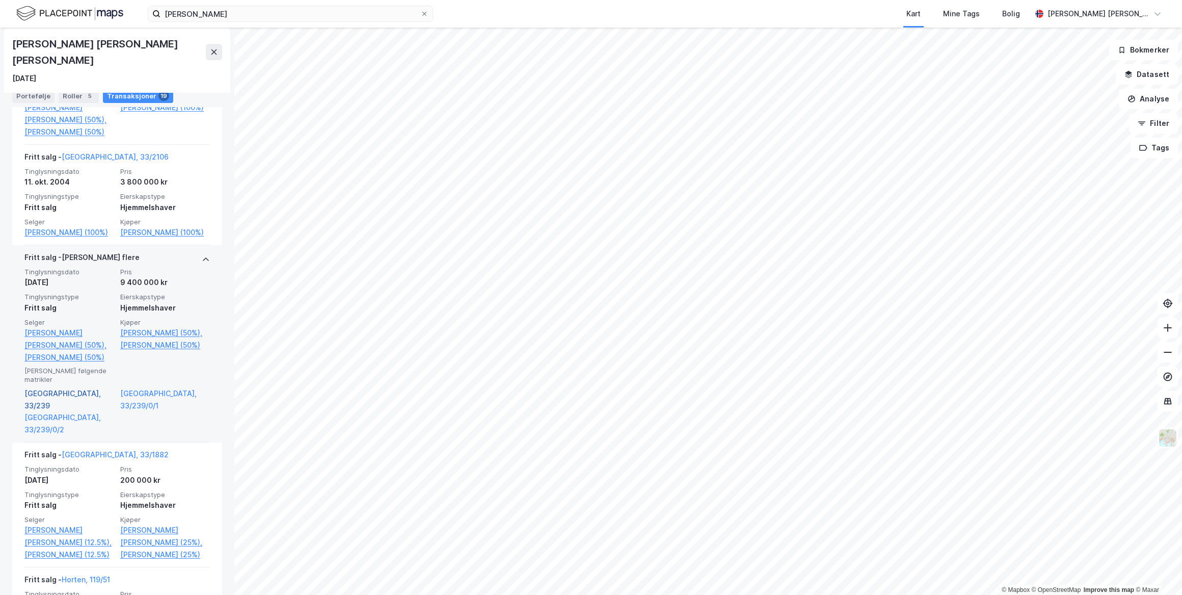
click at [48, 404] on link "Oslo, 33/239" at bounding box center [69, 399] width 90 height 24
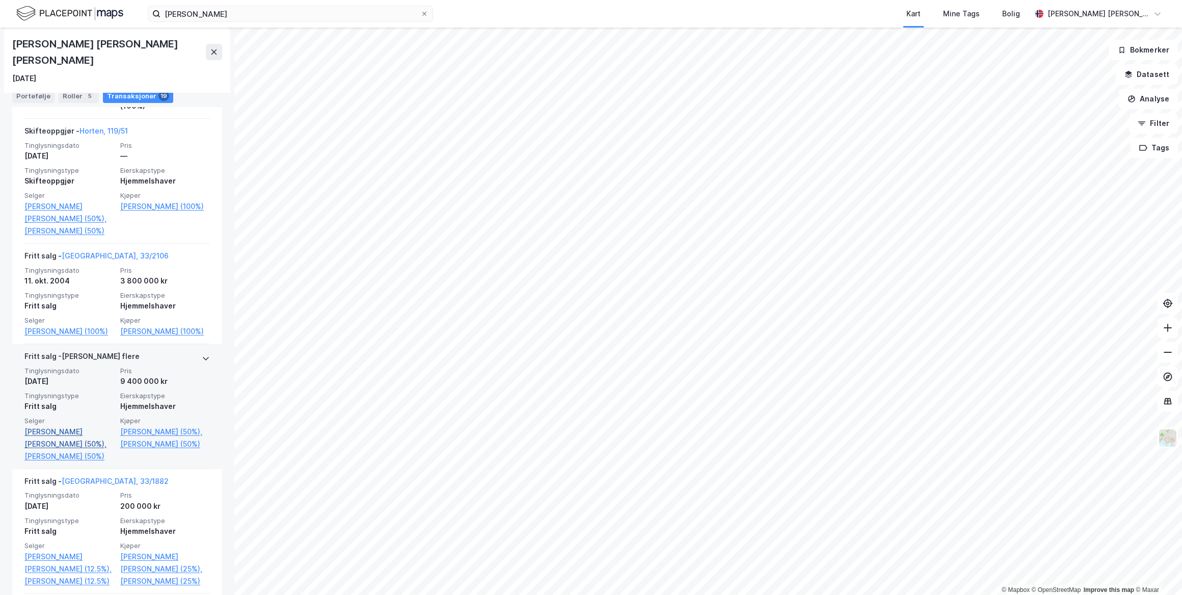
scroll to position [1421, 0]
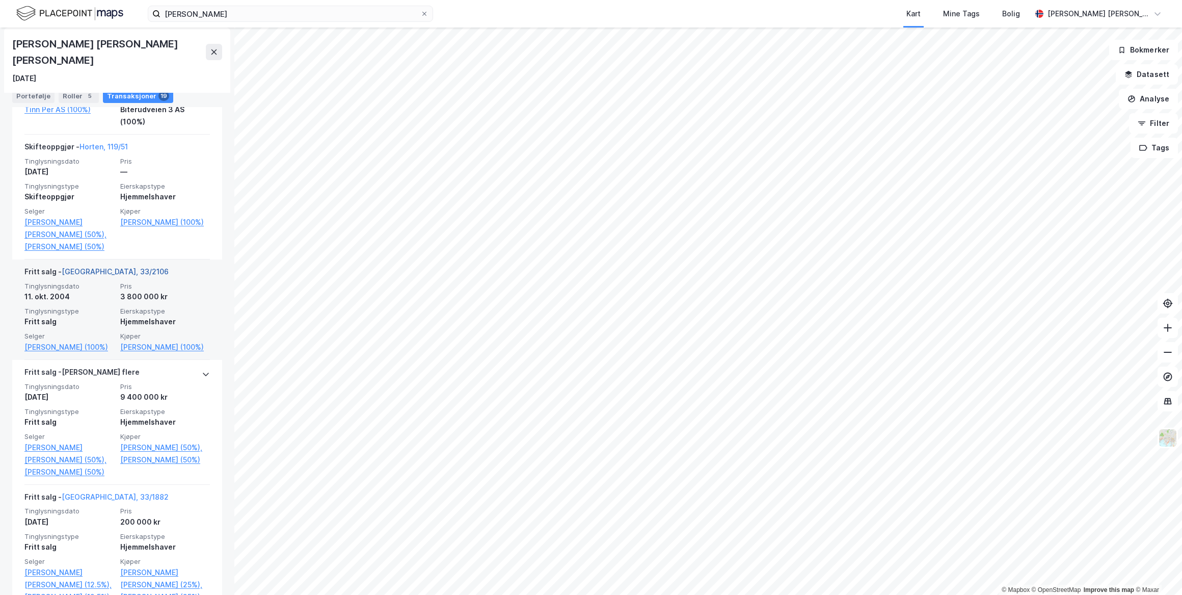
click at [88, 276] on link "Oslo, 33/2106" at bounding box center [115, 271] width 107 height 9
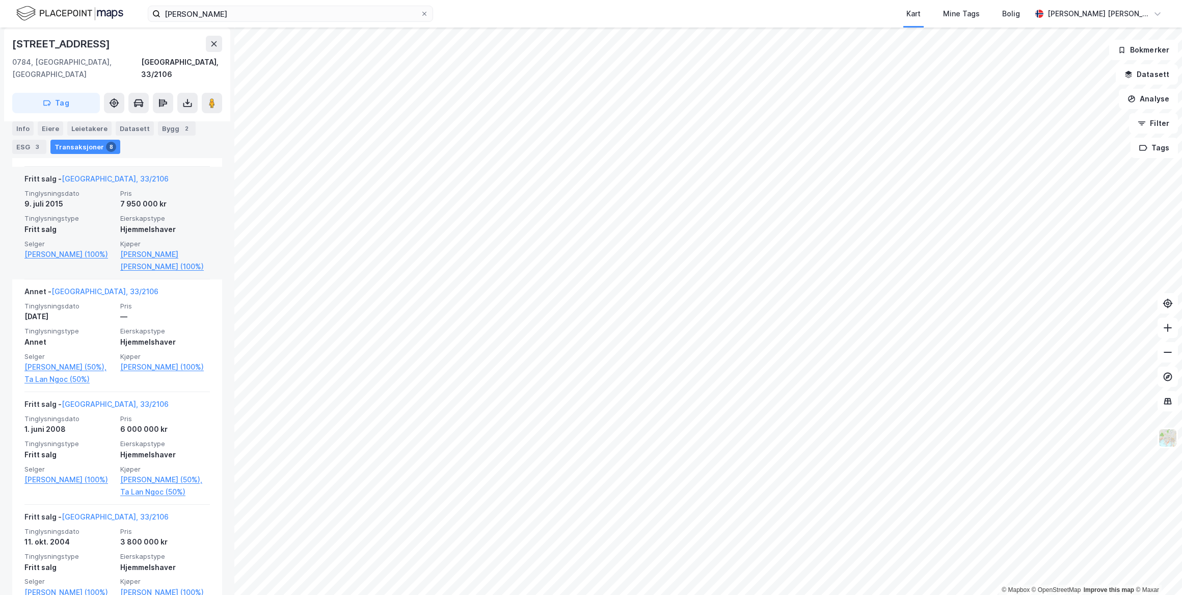
scroll to position [695, 0]
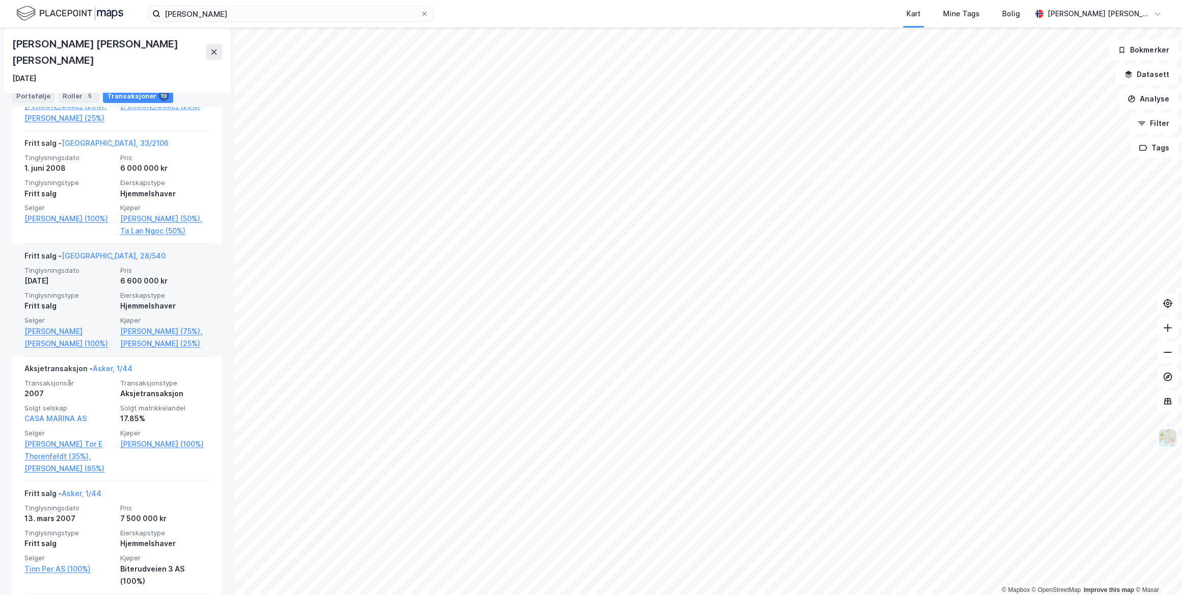
scroll to position [911, 0]
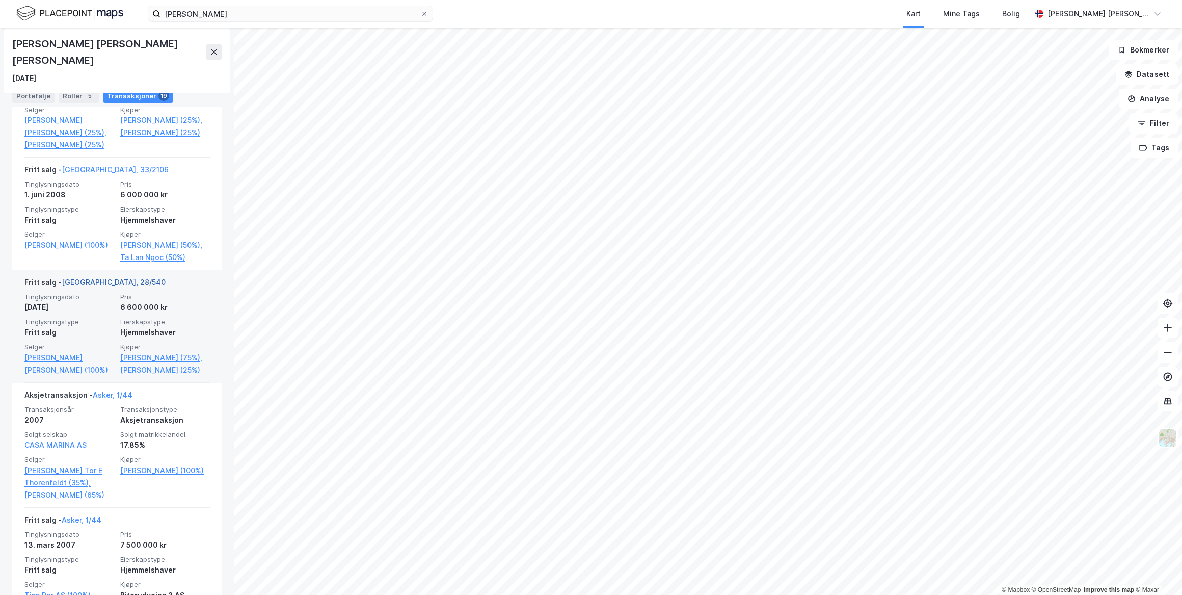
click at [85, 286] on link "Oslo, 28/540" at bounding box center [114, 282] width 104 height 9
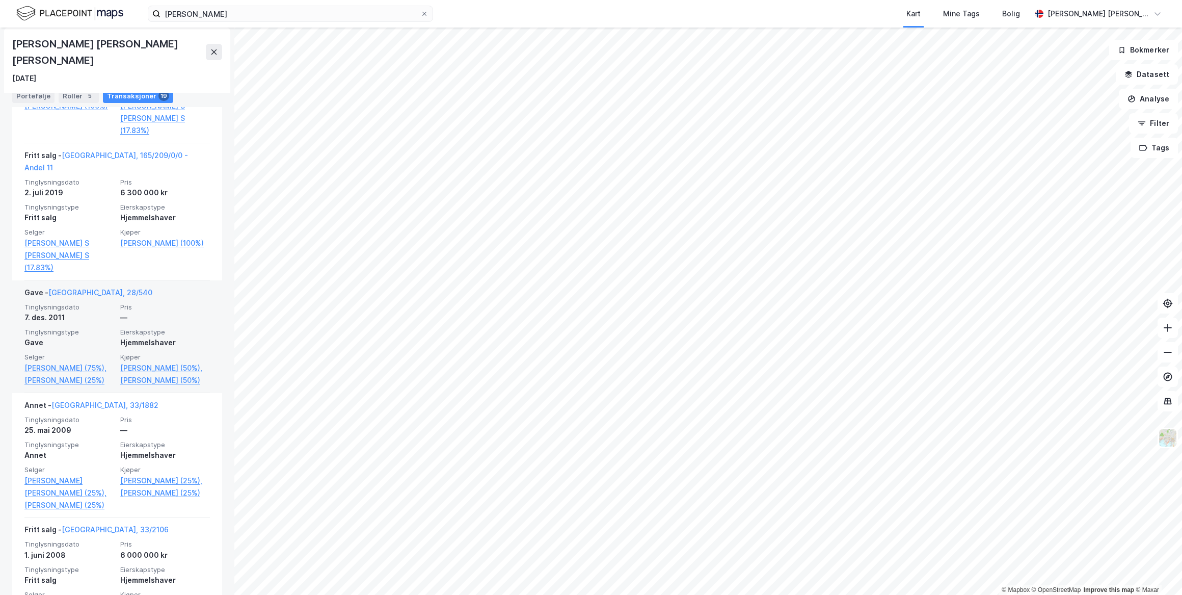
scroll to position [540, 0]
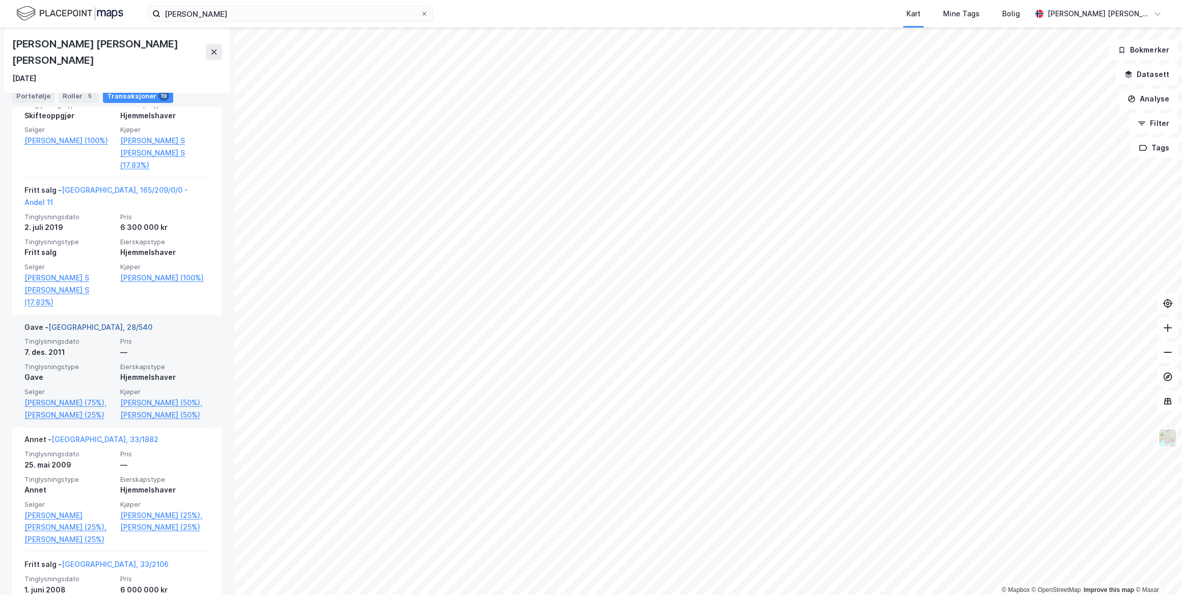
click at [82, 323] on link "Oslo, 28/540" at bounding box center [100, 327] width 104 height 9
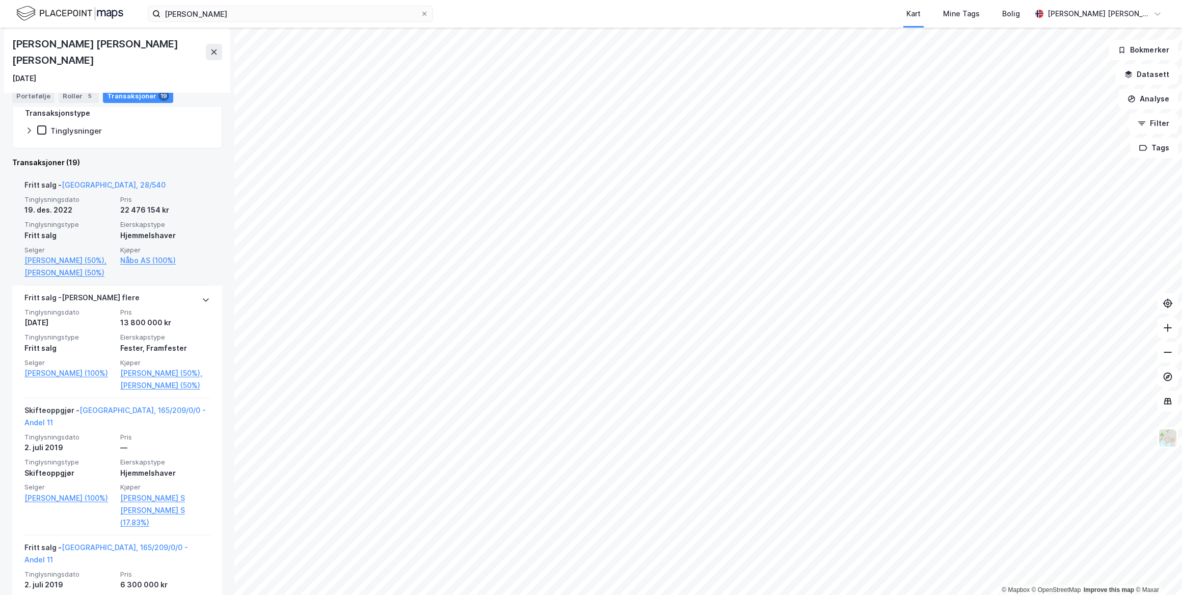
scroll to position [139, 0]
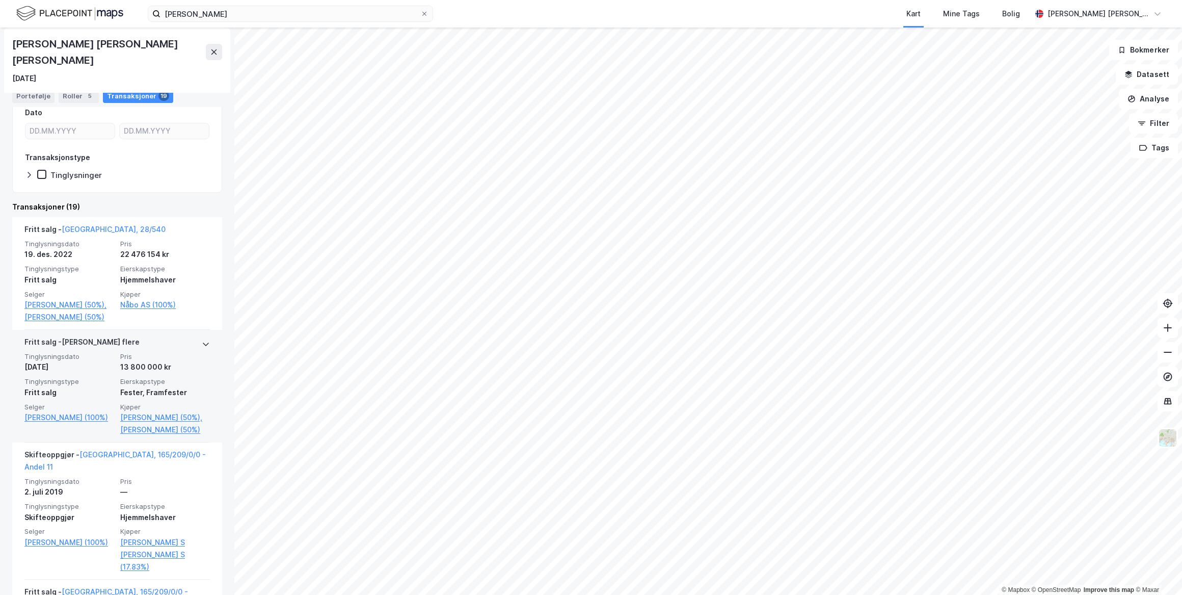
click at [202, 340] on icon at bounding box center [206, 344] width 8 height 8
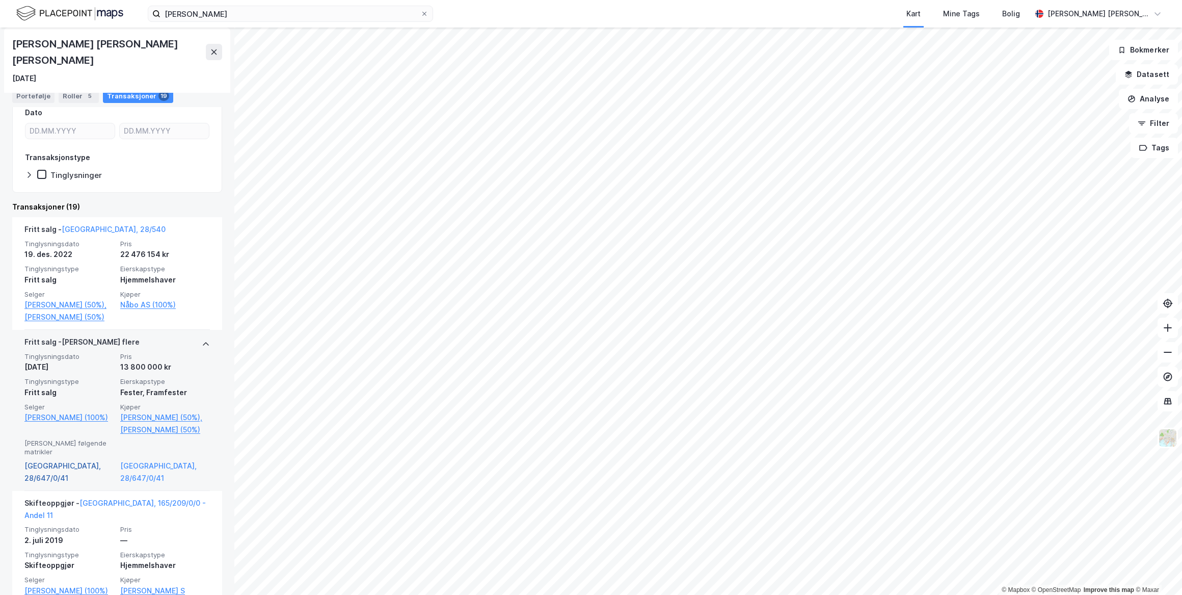
click at [58, 464] on link "Oslo, 28/647/0/41" at bounding box center [69, 472] width 90 height 24
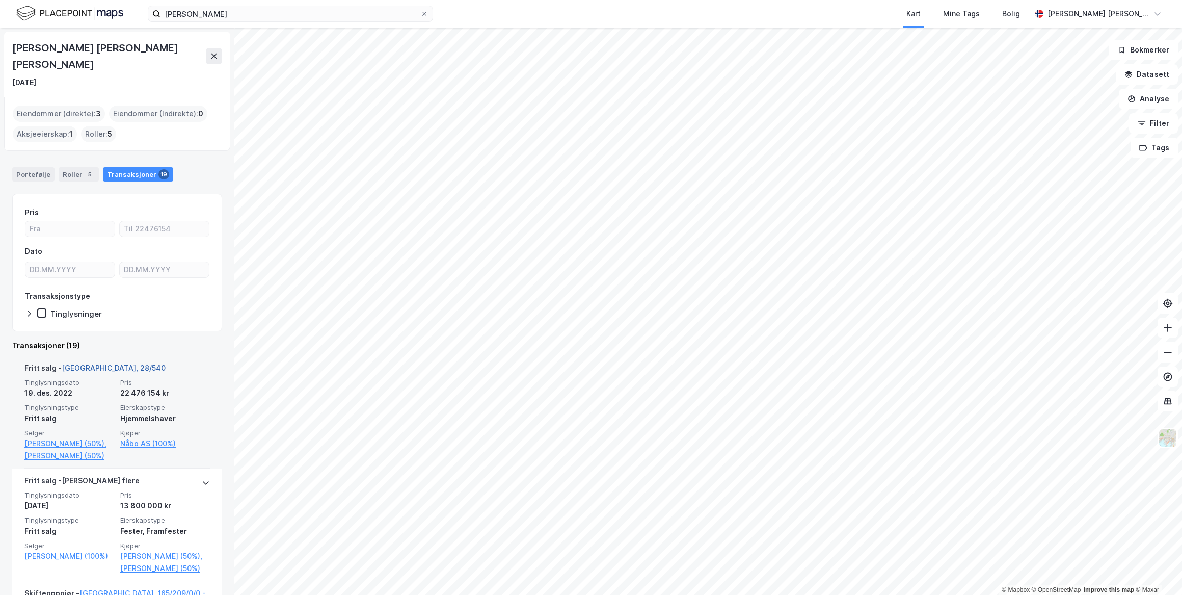
click at [88, 363] on link "Oslo, 28/540" at bounding box center [114, 367] width 104 height 9
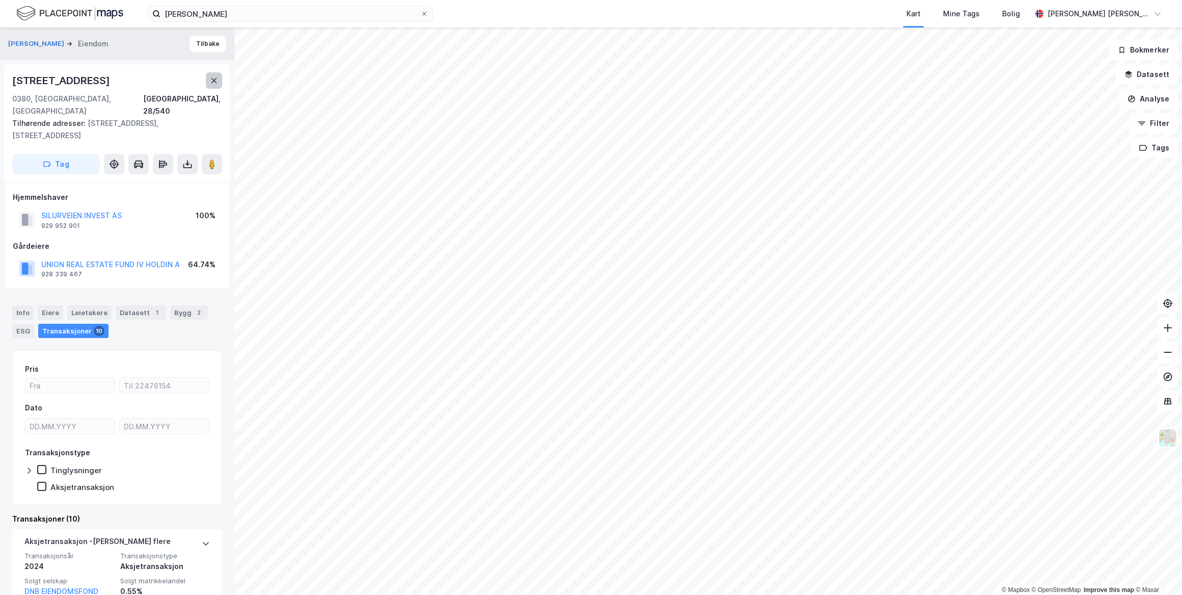
click at [211, 83] on icon at bounding box center [214, 80] width 8 height 8
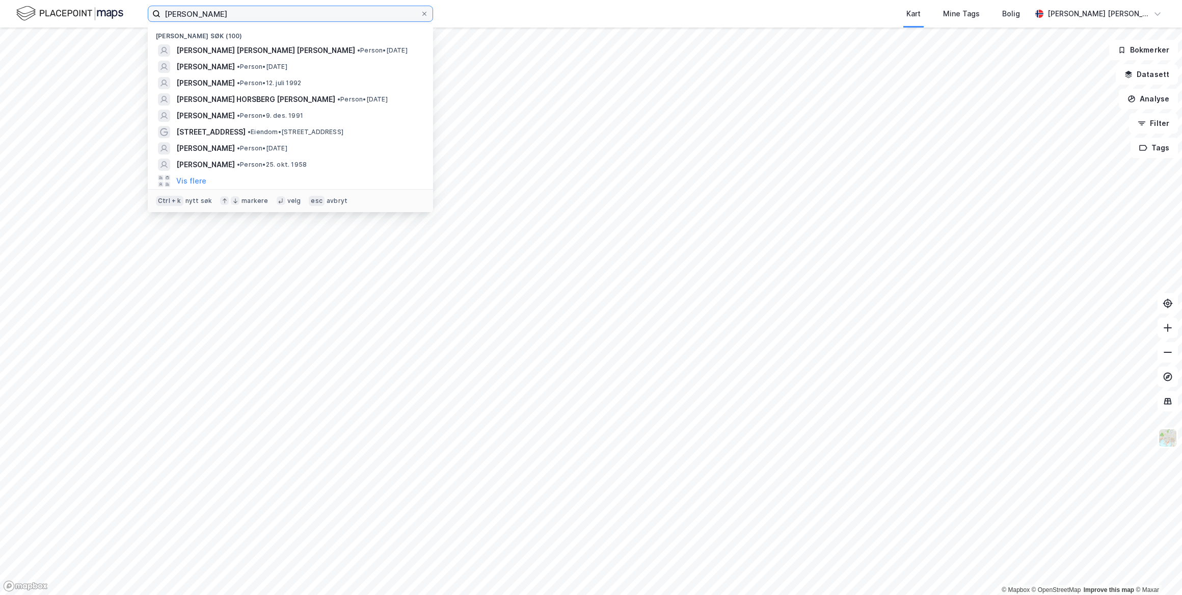
drag, startPoint x: 277, startPoint y: 15, endPoint x: -2, endPoint y: 15, distance: 278.8
click at [0, 15] on html "peter michael steckmest Nylige søk (100) PETER-MICHAEL ARNE SJUR STECKMEST • Pe…" at bounding box center [591, 297] width 1182 height 595
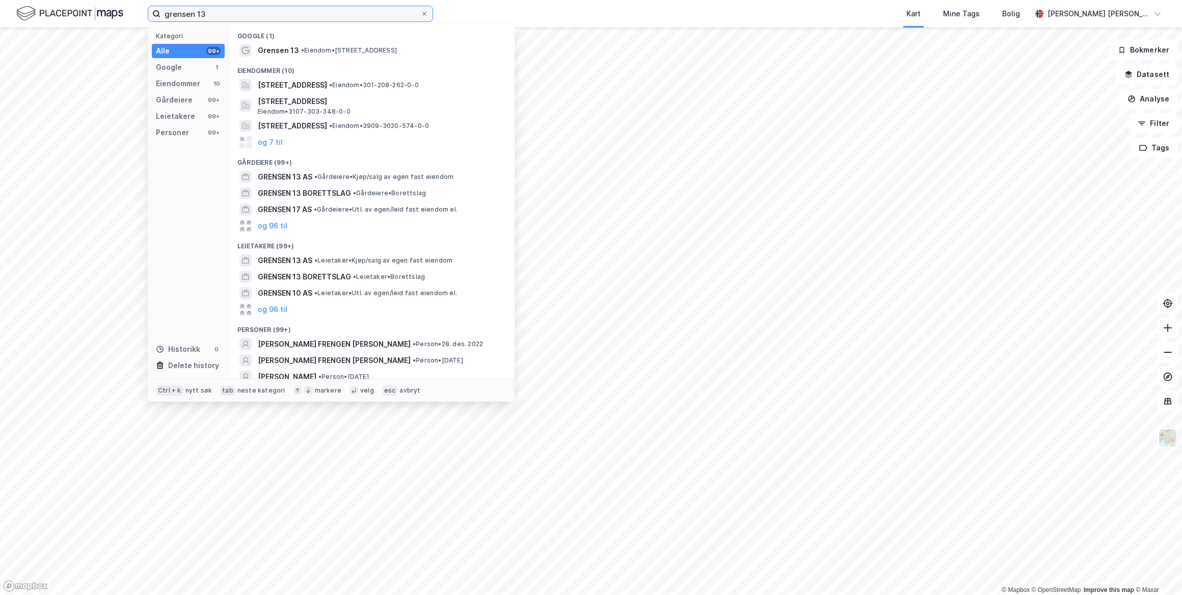
type input "grensen 13"
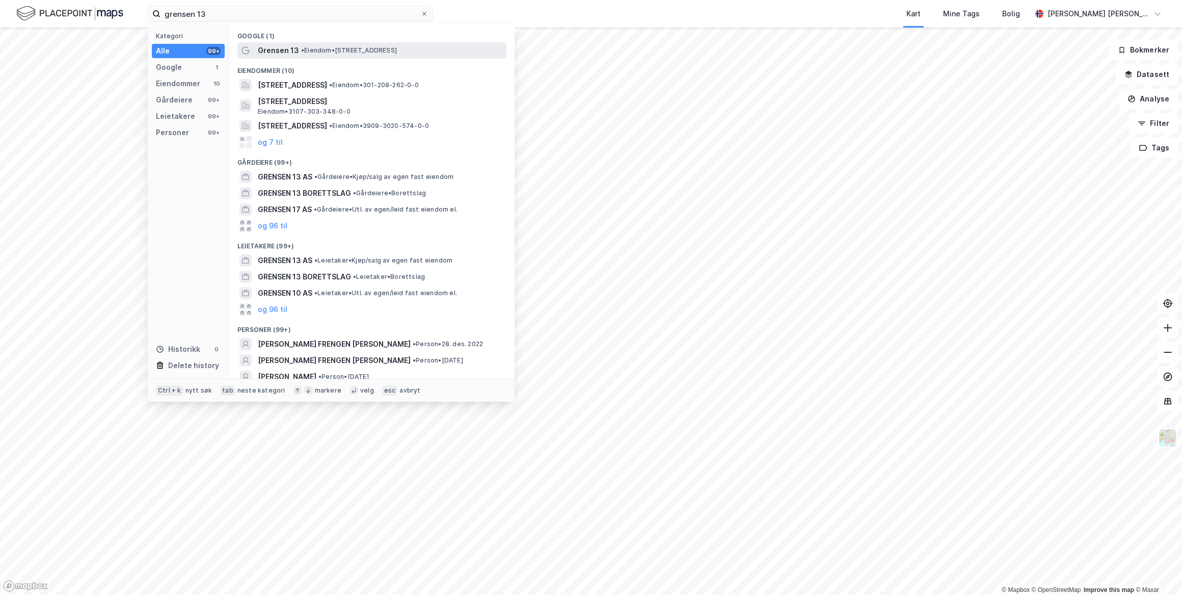
click at [275, 48] on span "Grensen 13" at bounding box center [278, 50] width 41 height 12
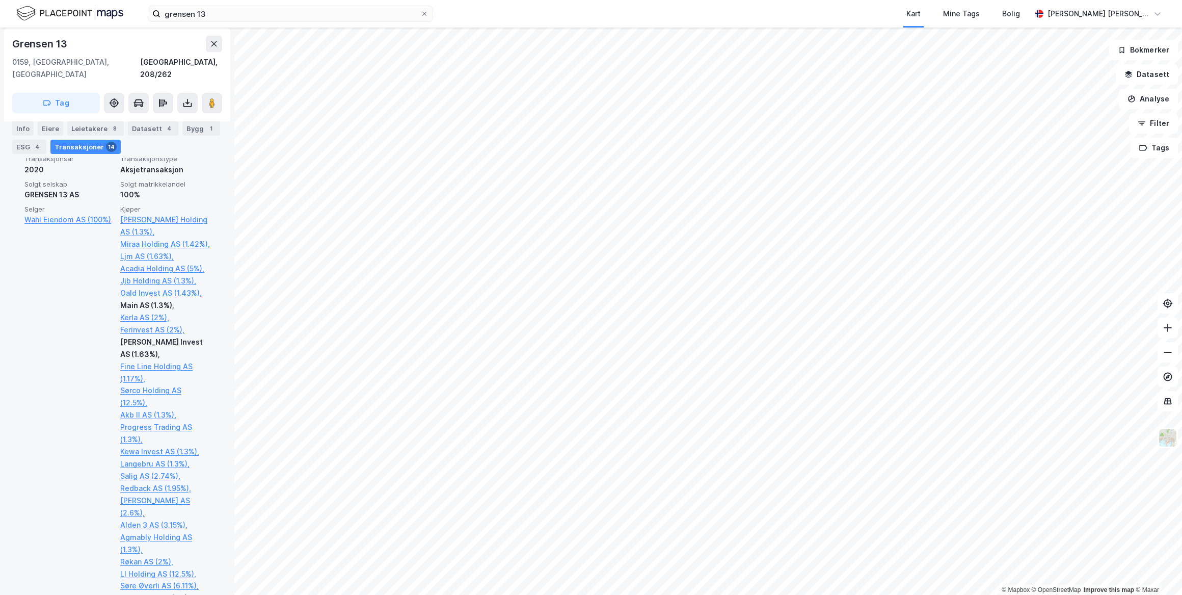
scroll to position [880, 0]
